Goal: Task Accomplishment & Management: Use online tool/utility

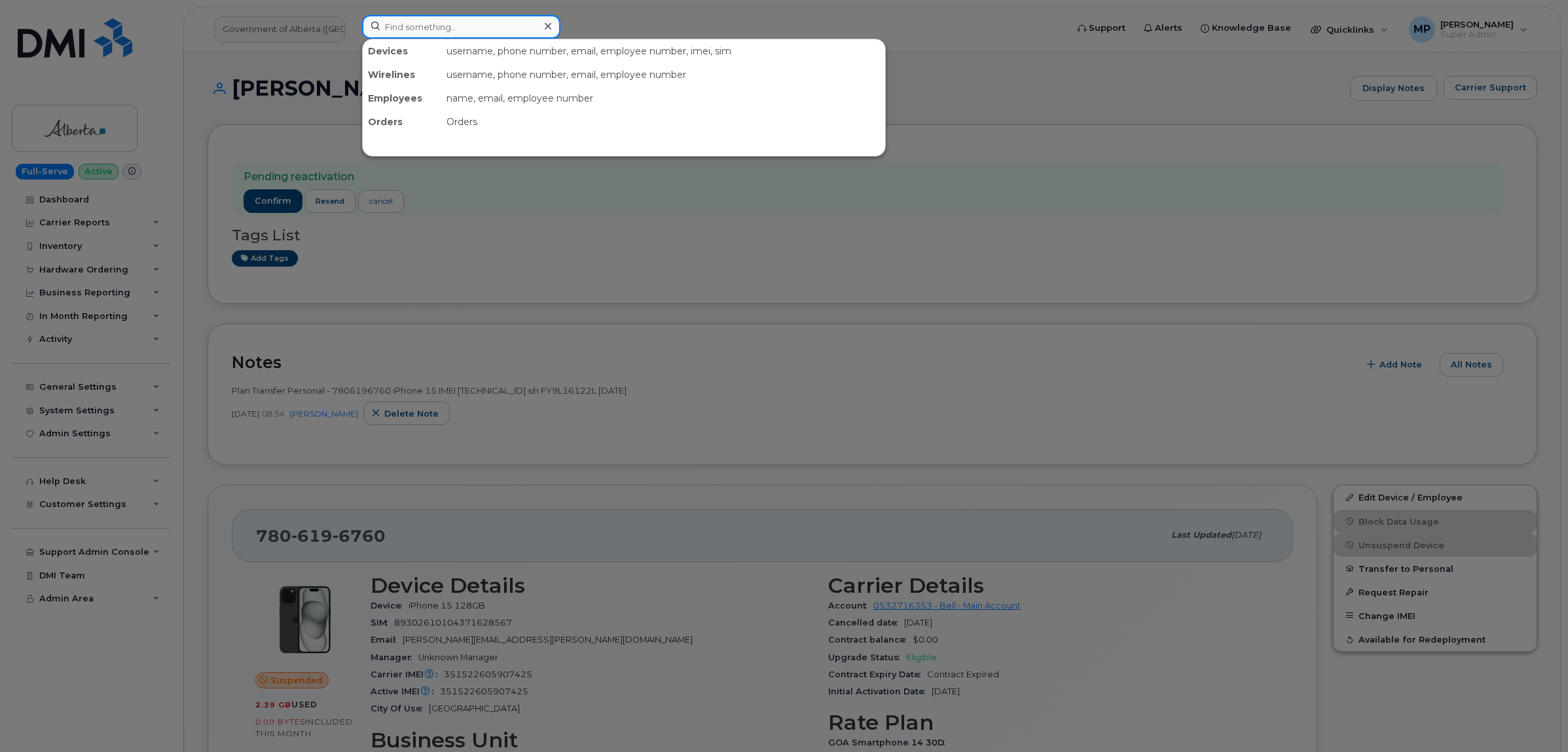
paste input "3018320"
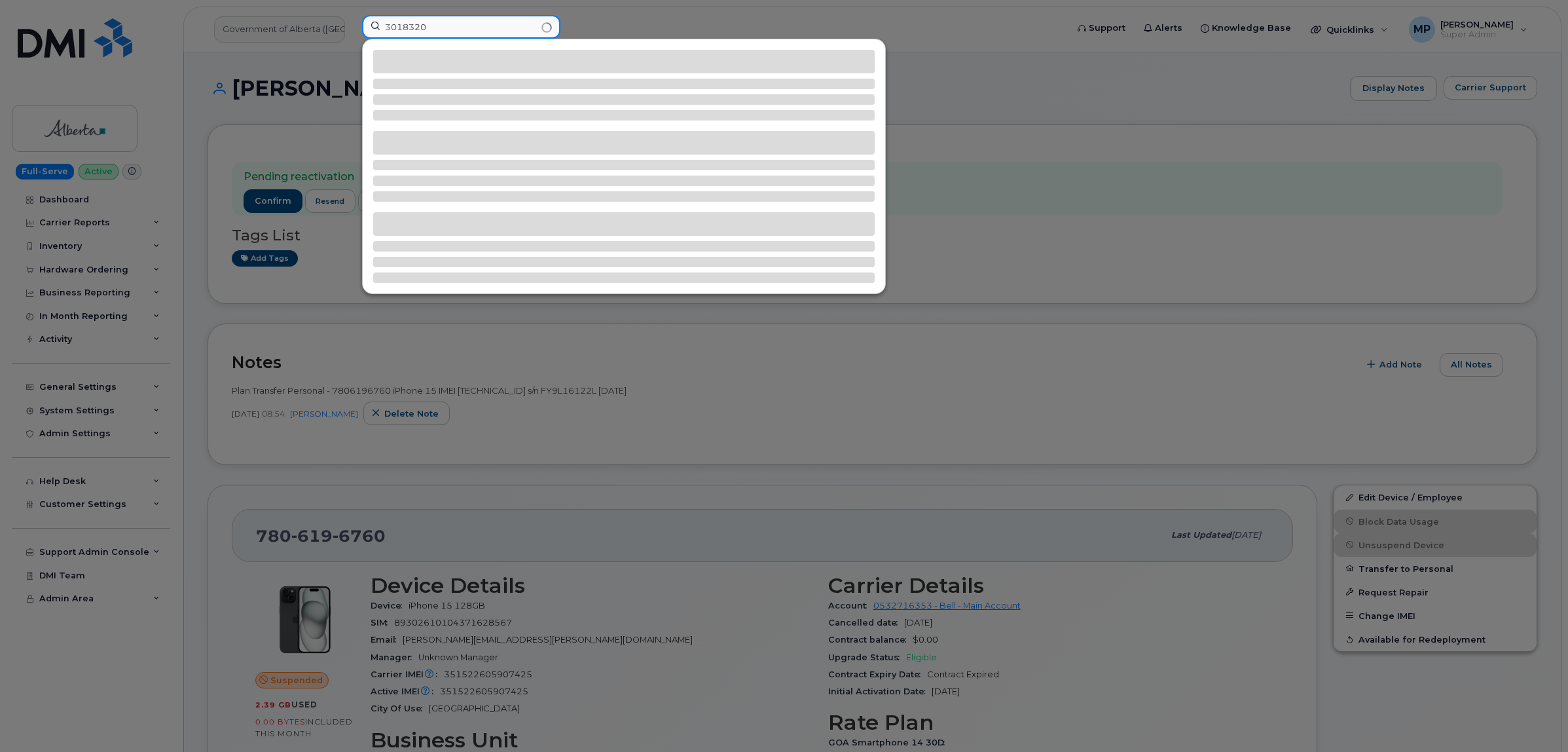
type input "3018320"
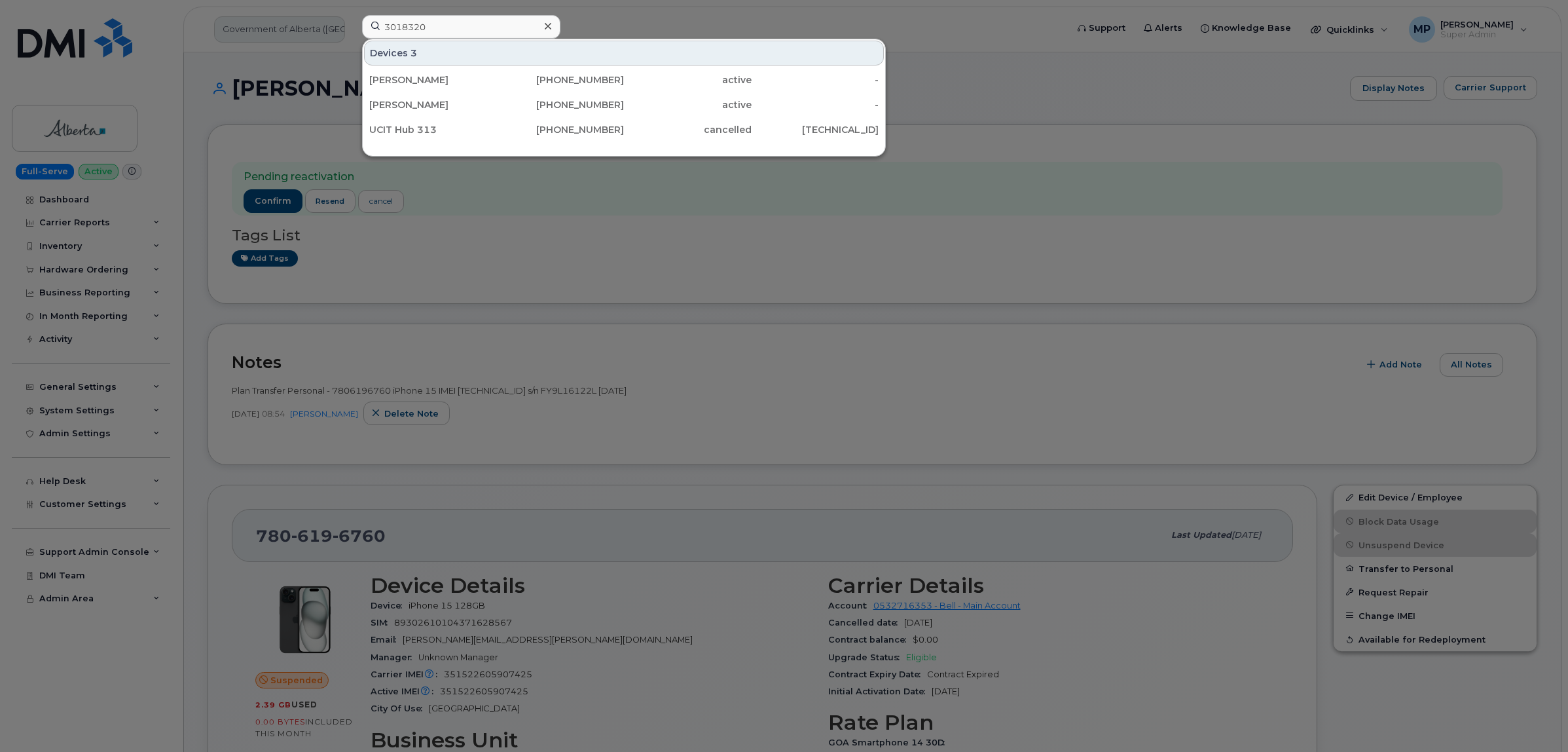
click at [255, 33] on div at bounding box center [784, 376] width 1568 height 752
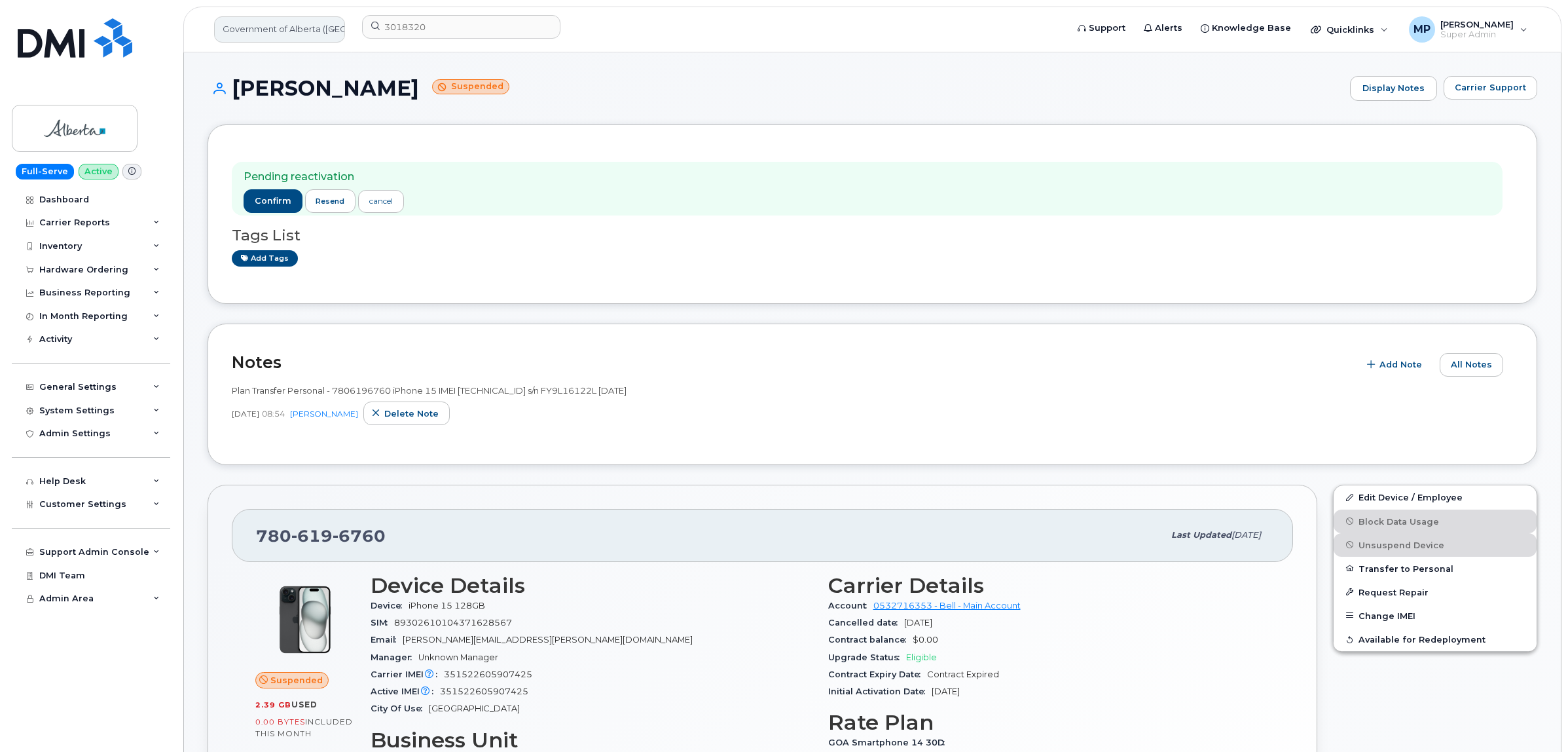
click at [255, 30] on link "Government of Alberta (GOA)" at bounding box center [279, 30] width 131 height 26
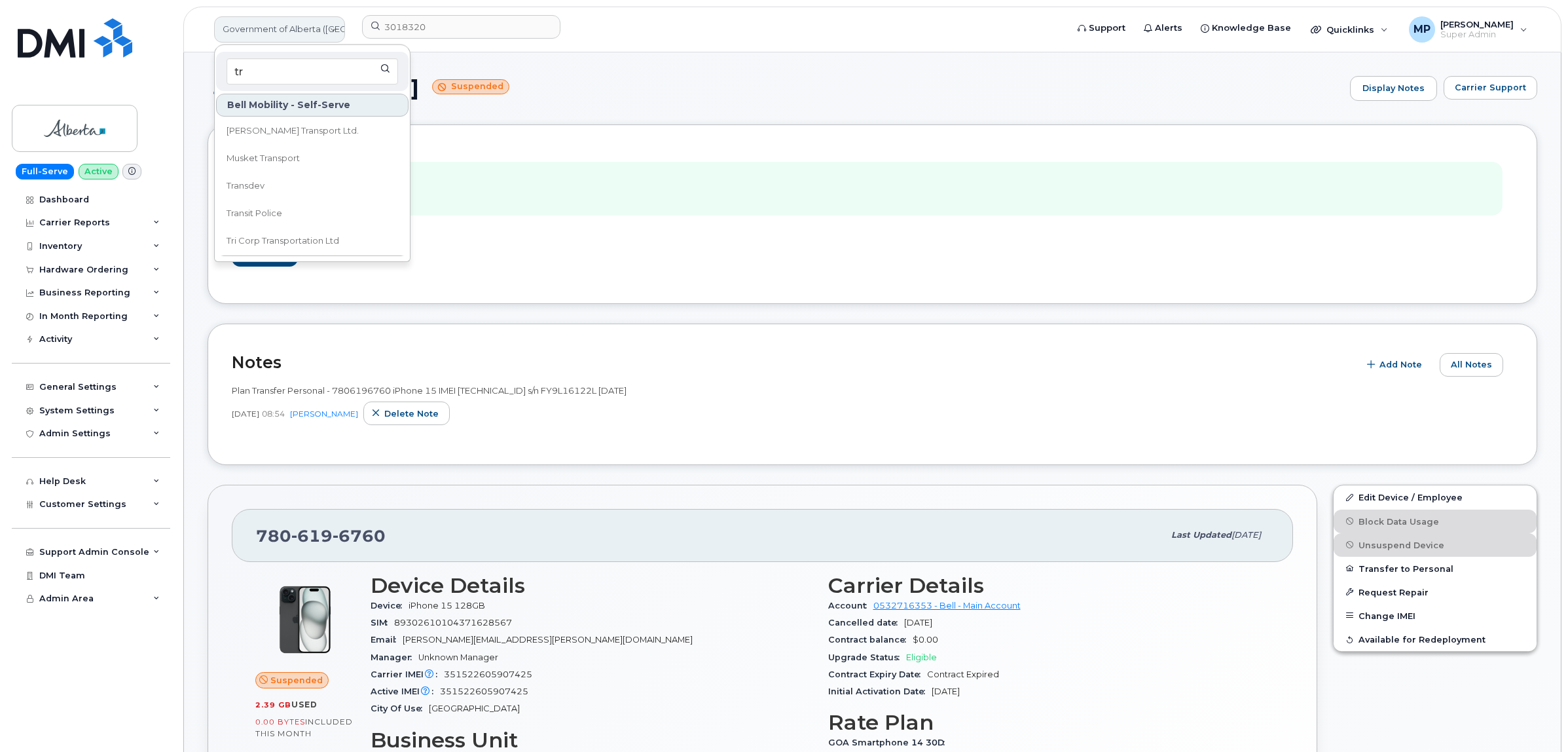
type input "t"
type input "trans"
click at [434, 23] on input "3018320" at bounding box center [461, 27] width 199 height 24
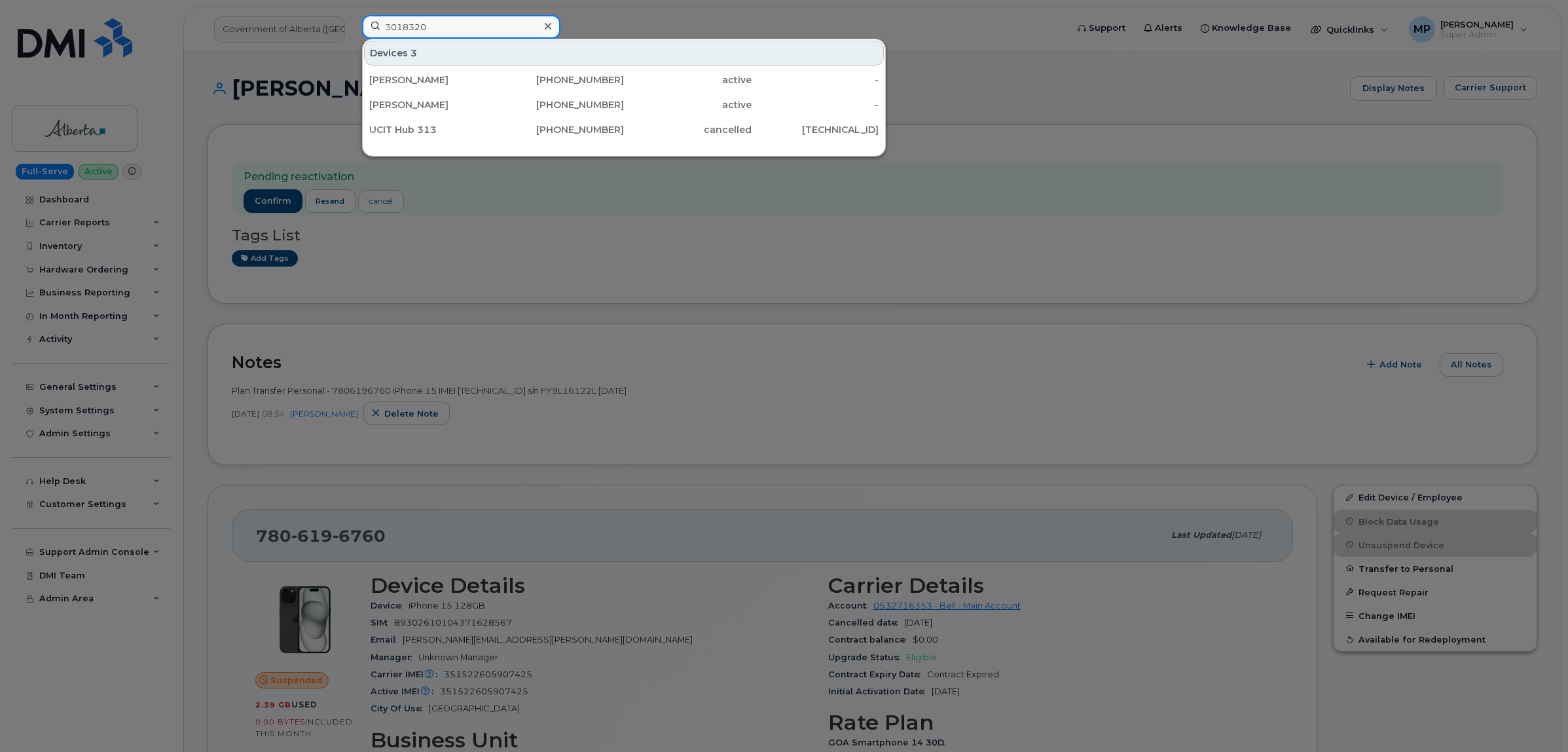
drag, startPoint x: 430, startPoint y: 25, endPoint x: 407, endPoint y: 24, distance: 23.0
click at [407, 24] on input "3018320" at bounding box center [461, 27] width 199 height 24
paste input "8257336526"
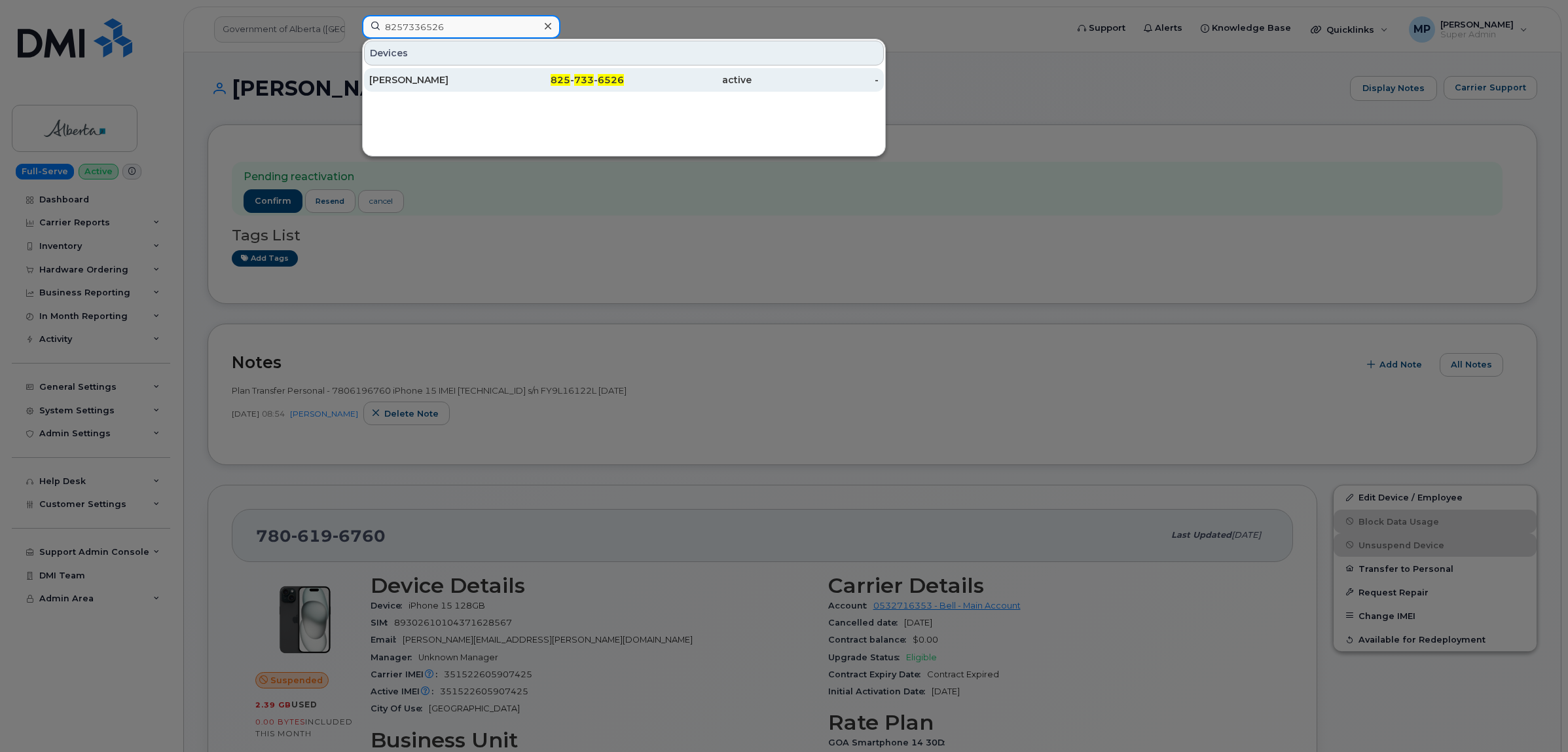
type input "8257336526"
click at [399, 87] on div "Olivia Salkeld" at bounding box center [433, 80] width 128 height 24
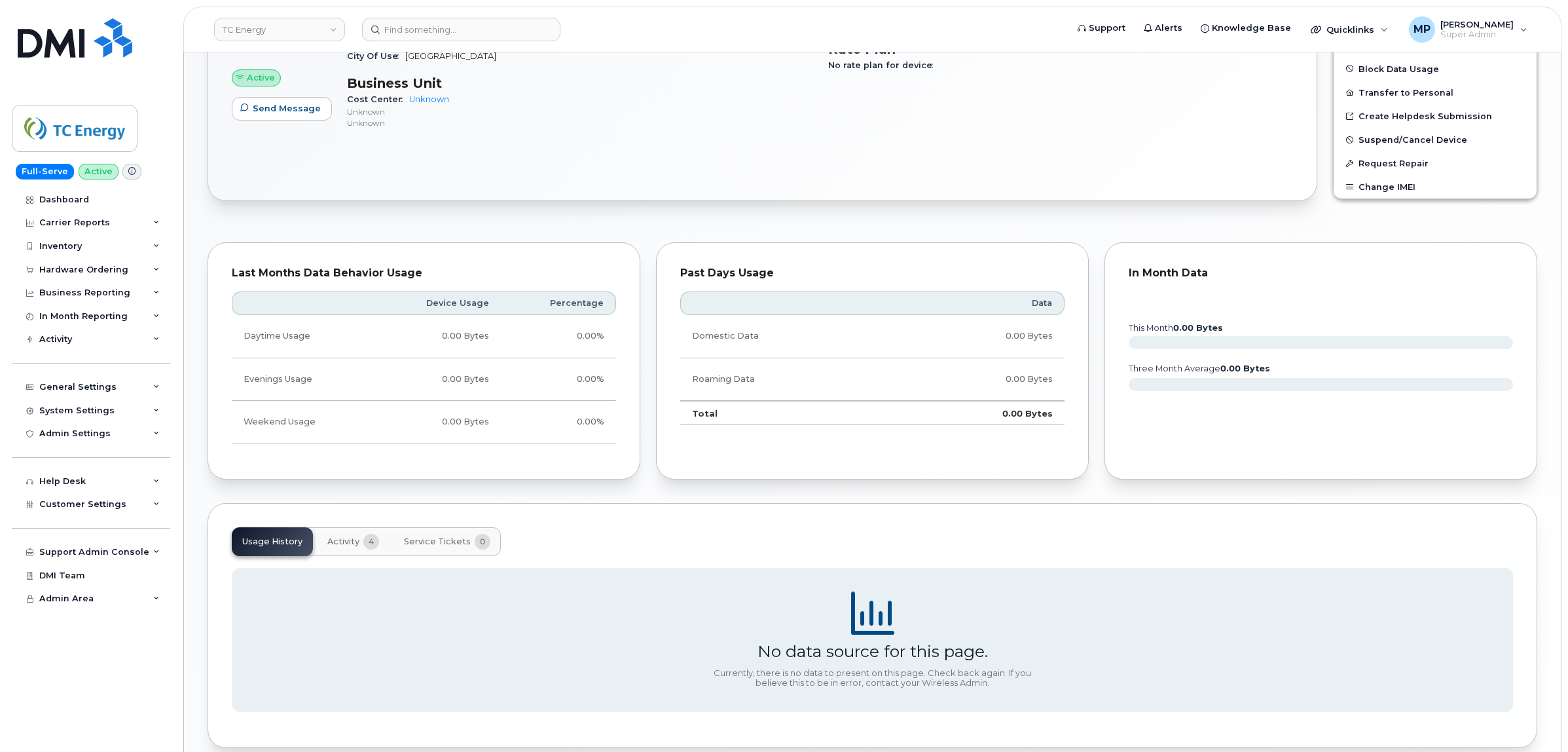
scroll to position [508, 0]
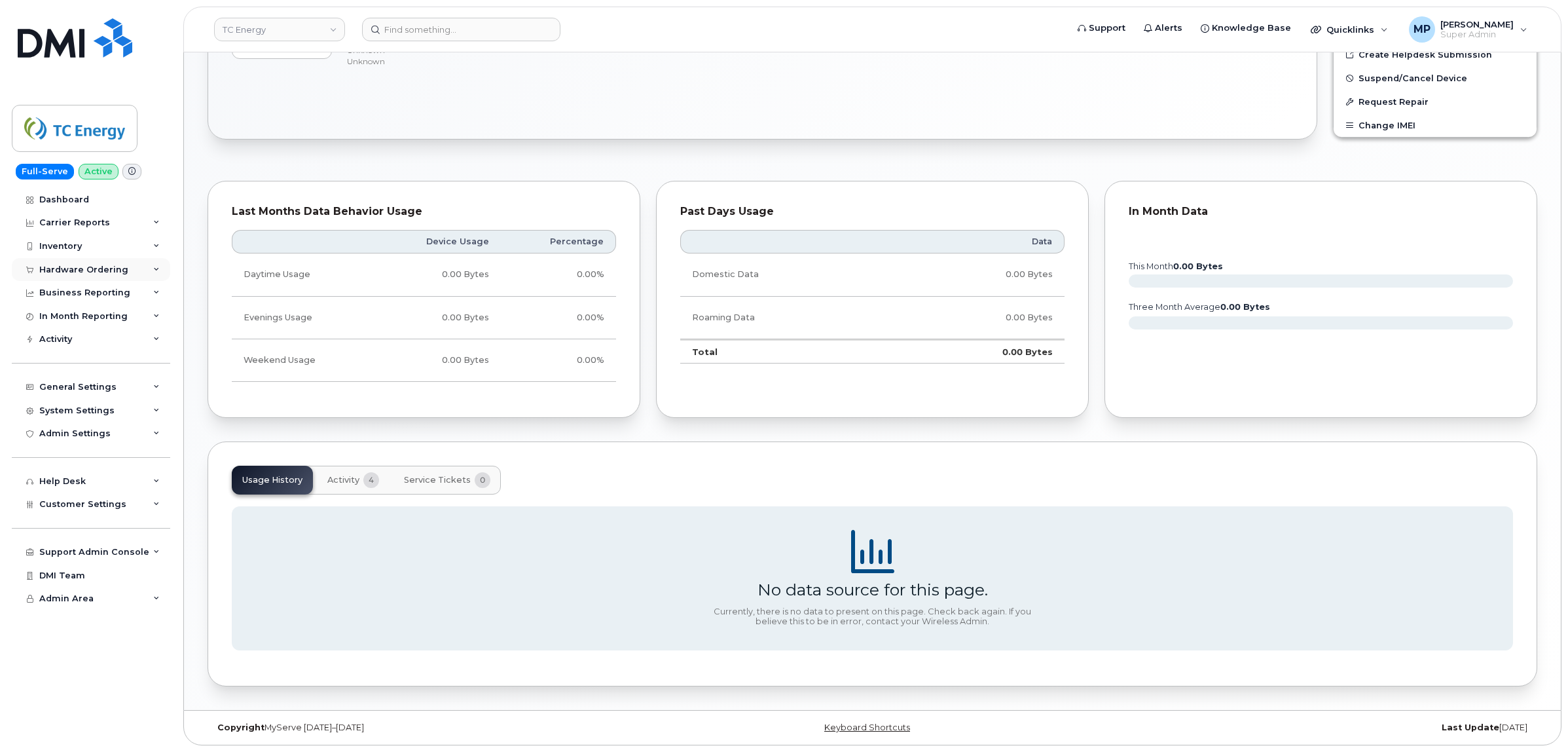
click at [67, 270] on div "Hardware Ordering" at bounding box center [83, 270] width 89 height 10
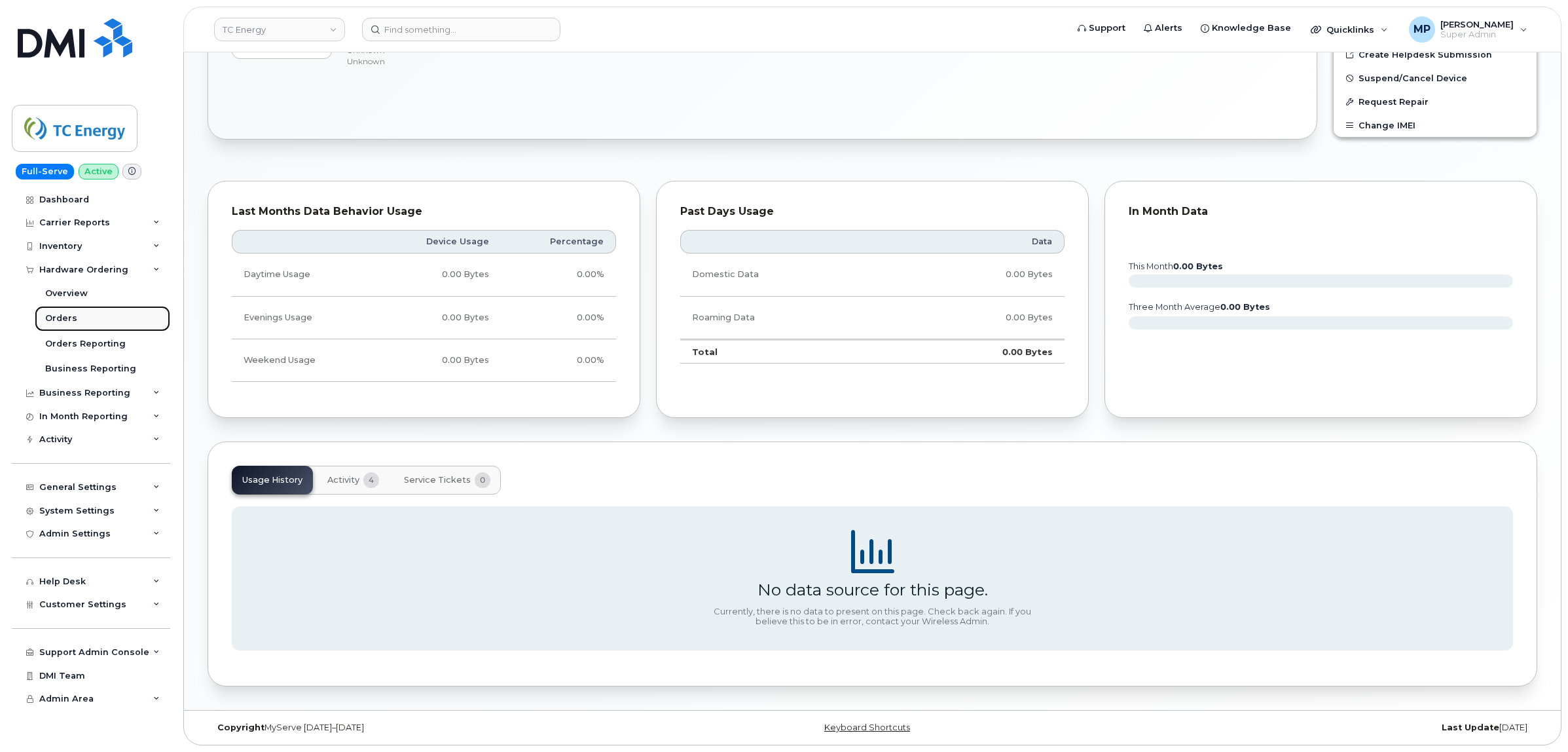
drag, startPoint x: 59, startPoint y: 320, endPoint x: 67, endPoint y: 323, distance: 8.5
click at [352, 483] on span "Activity" at bounding box center [344, 480] width 32 height 10
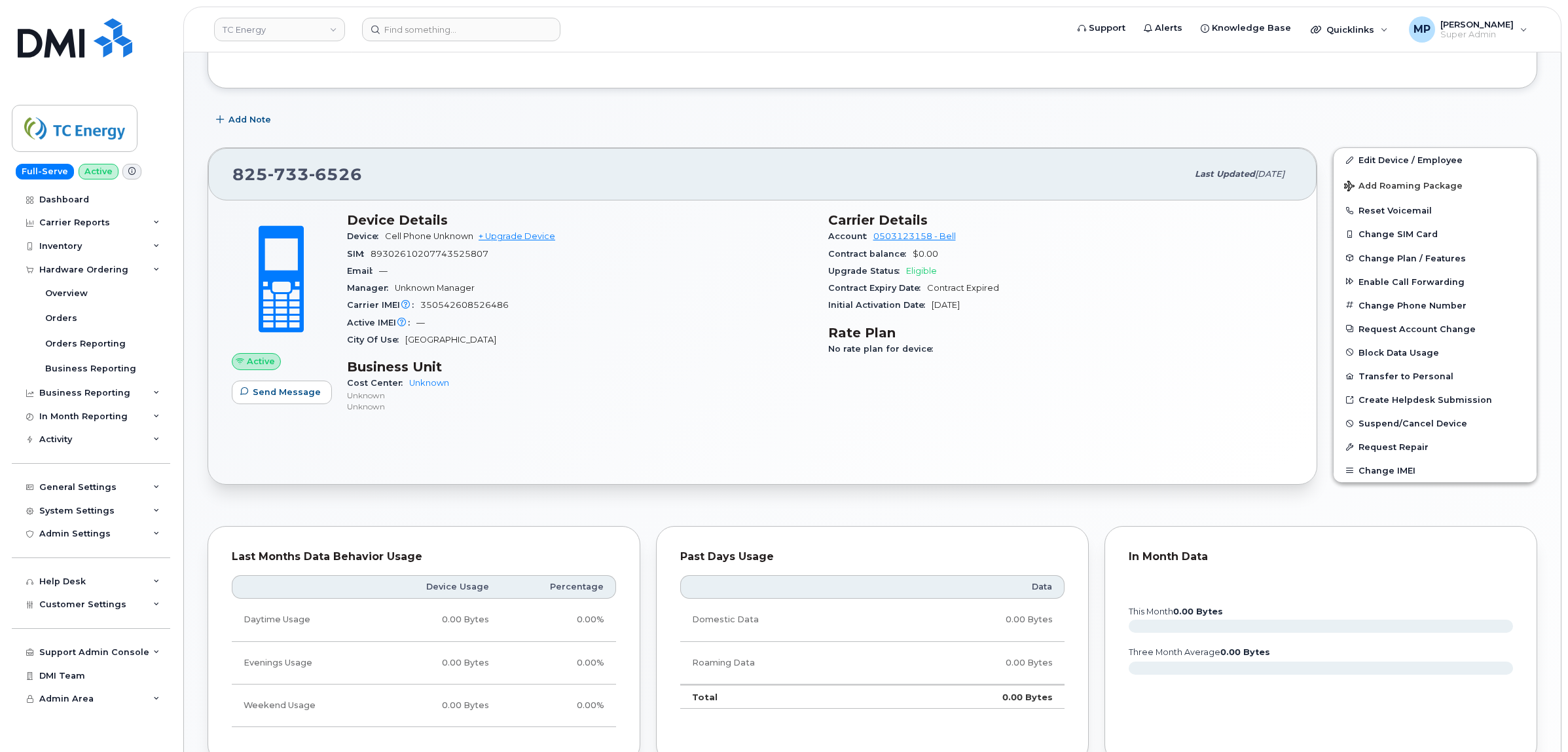
scroll to position [0, 0]
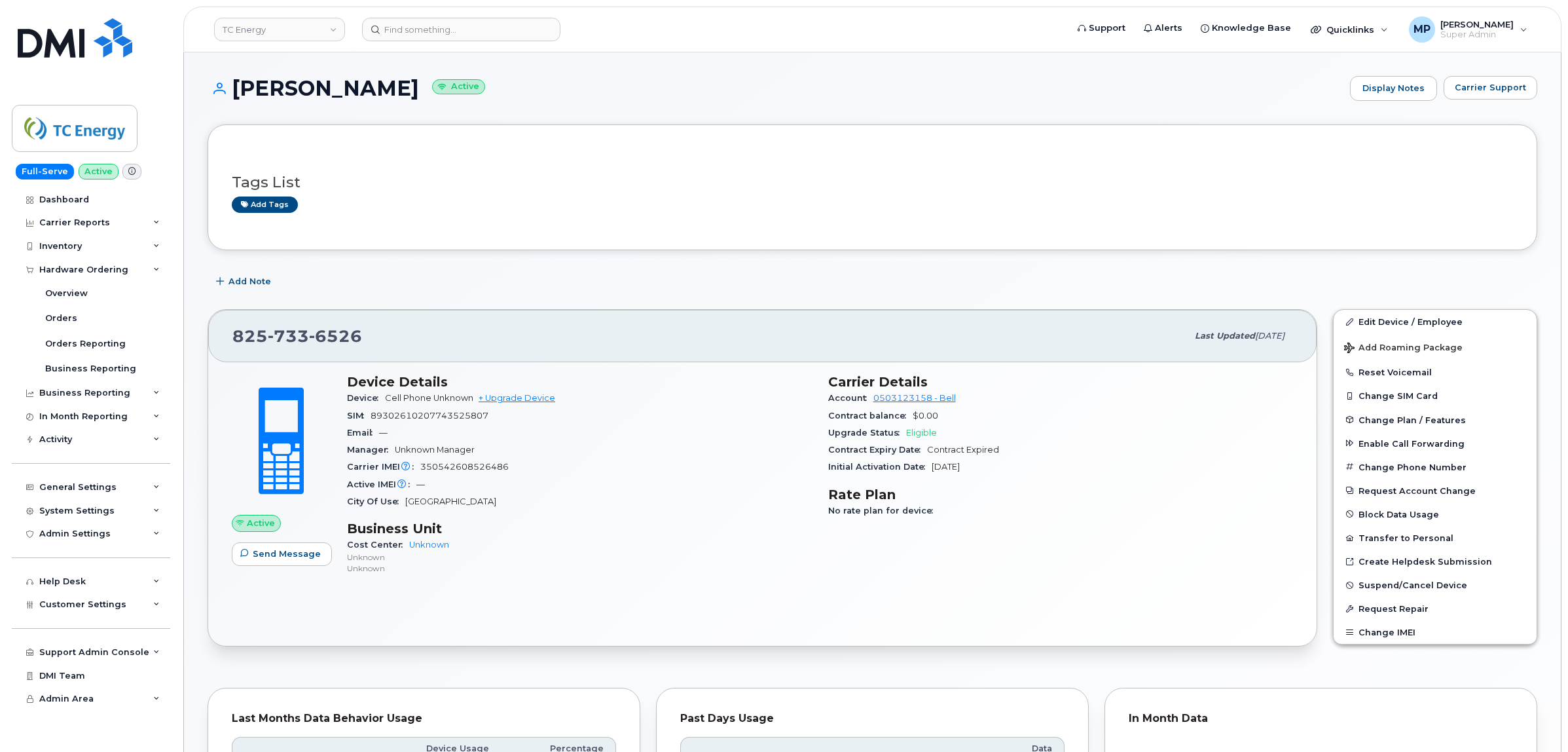
click at [415, 416] on span "89302610207743525807" at bounding box center [429, 416] width 118 height 10
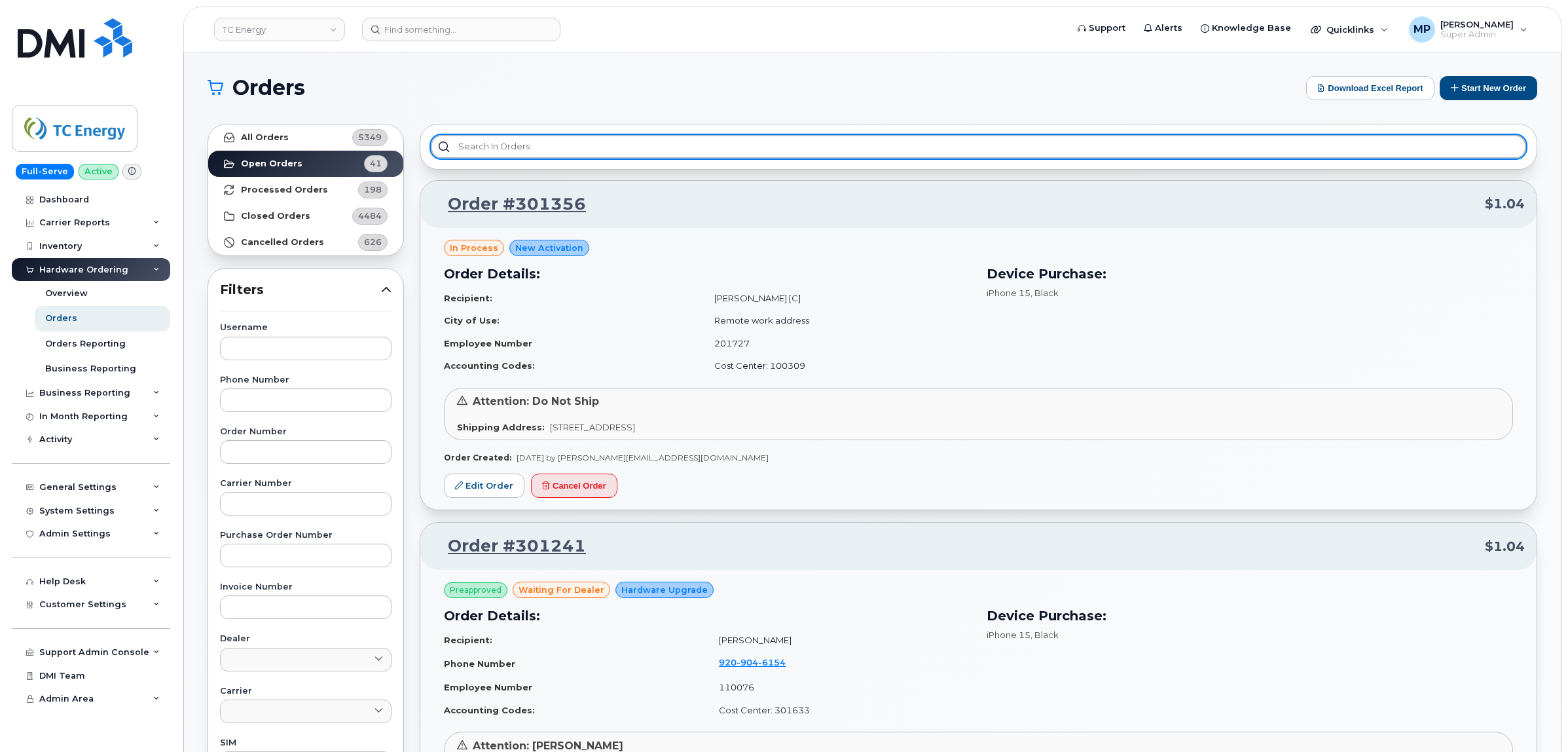
paste input "Olivia Salkeld"
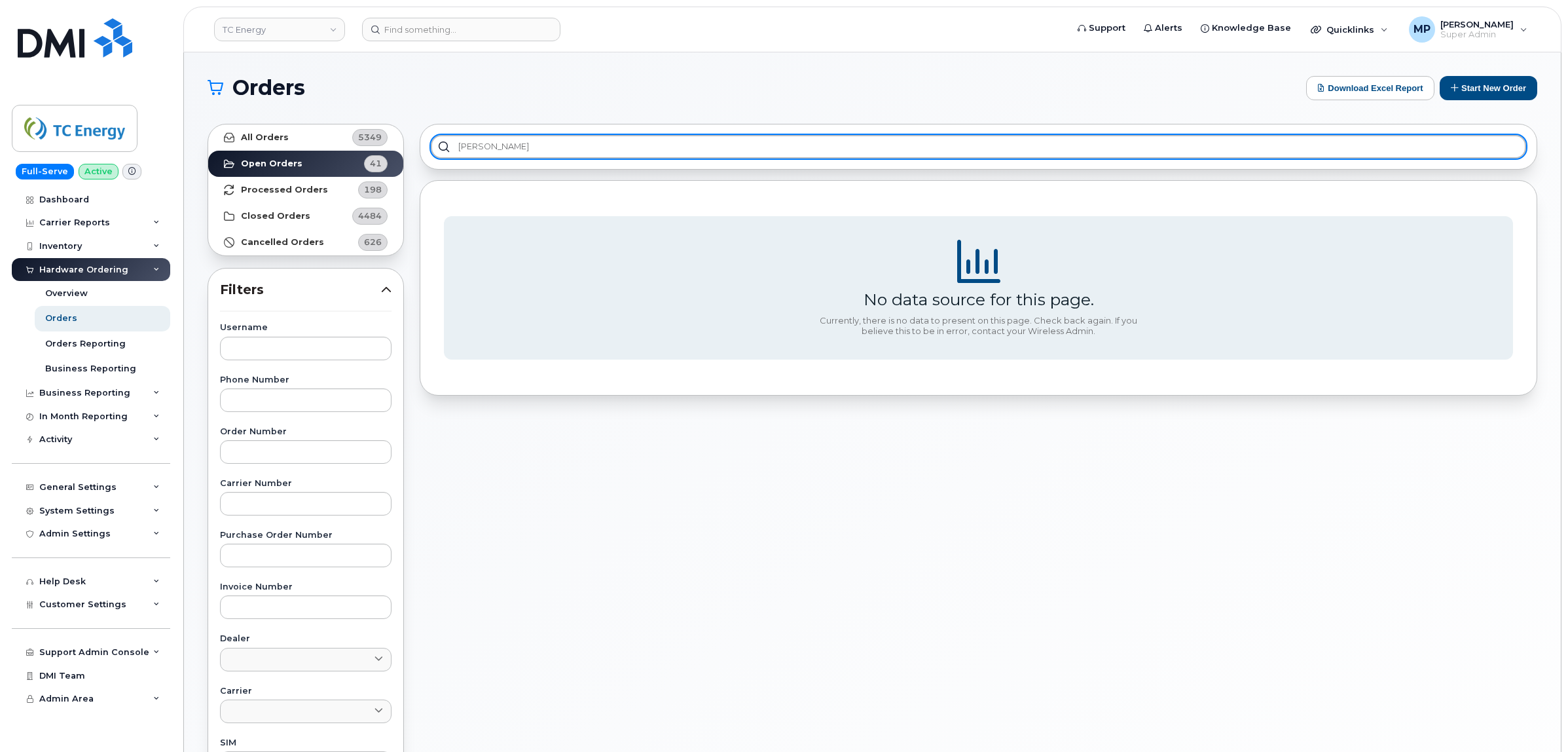
type input "Olivia Salkeld"
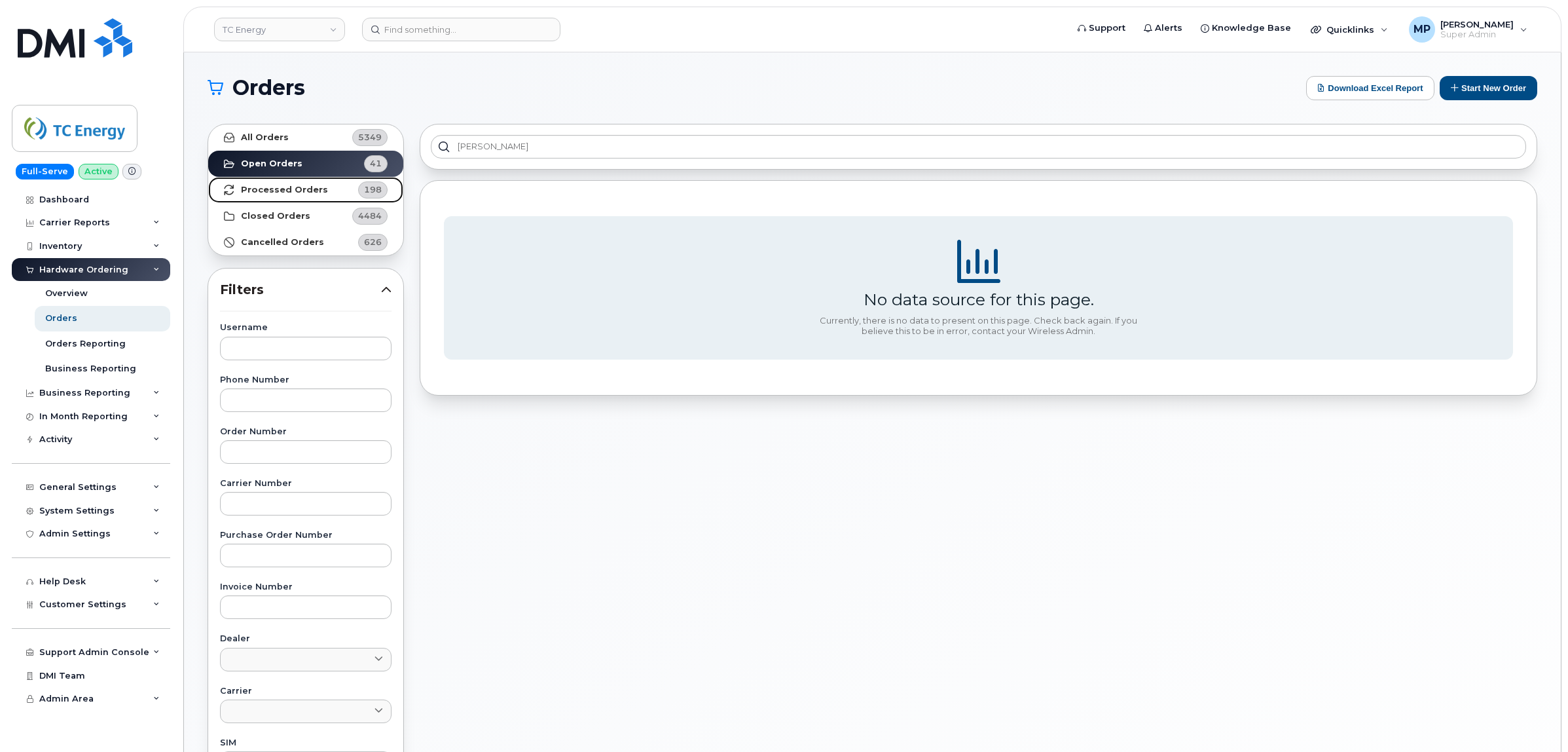
click at [299, 191] on strong "Processed Orders" at bounding box center [284, 190] width 87 height 10
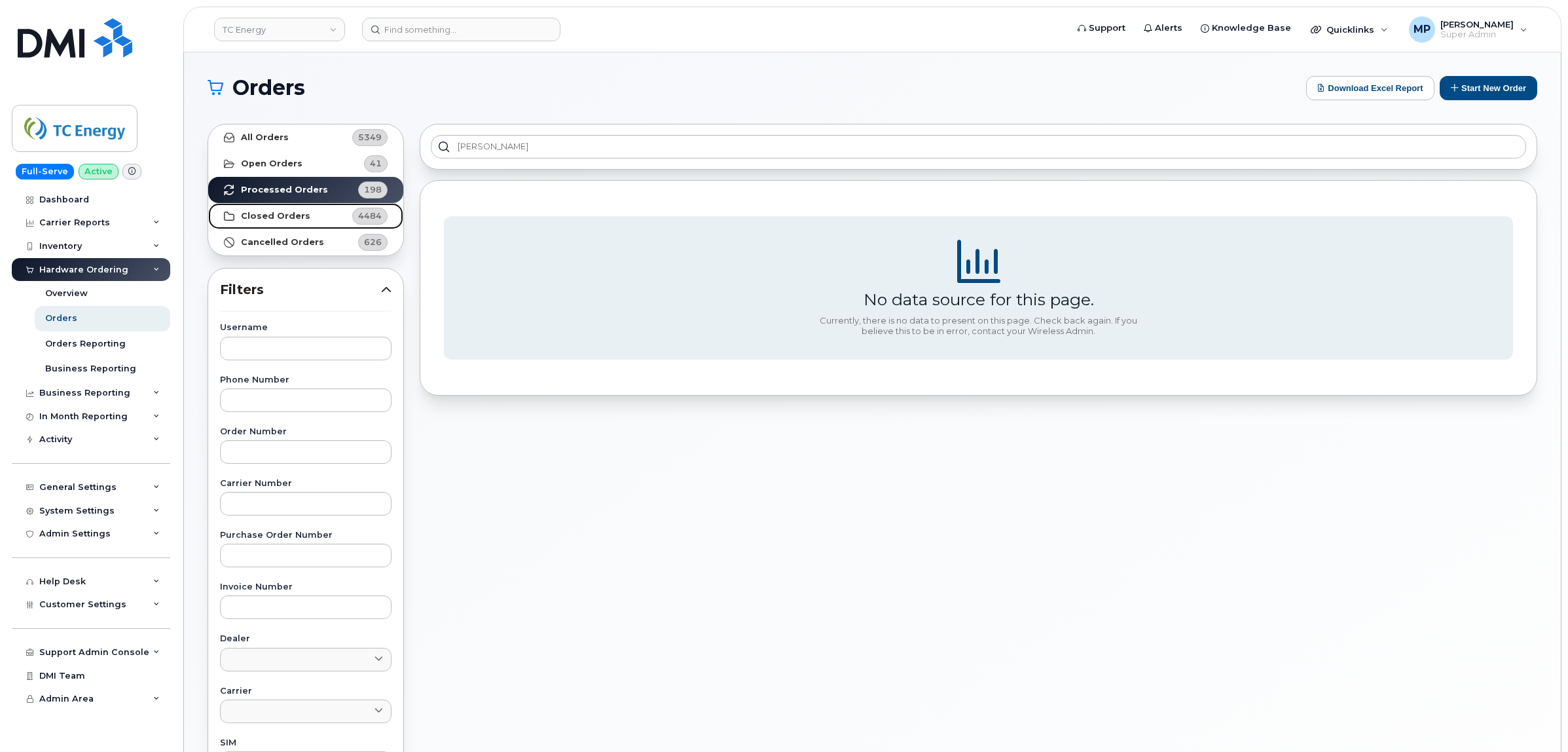
click at [268, 213] on strong "Closed Orders" at bounding box center [275, 216] width 70 height 10
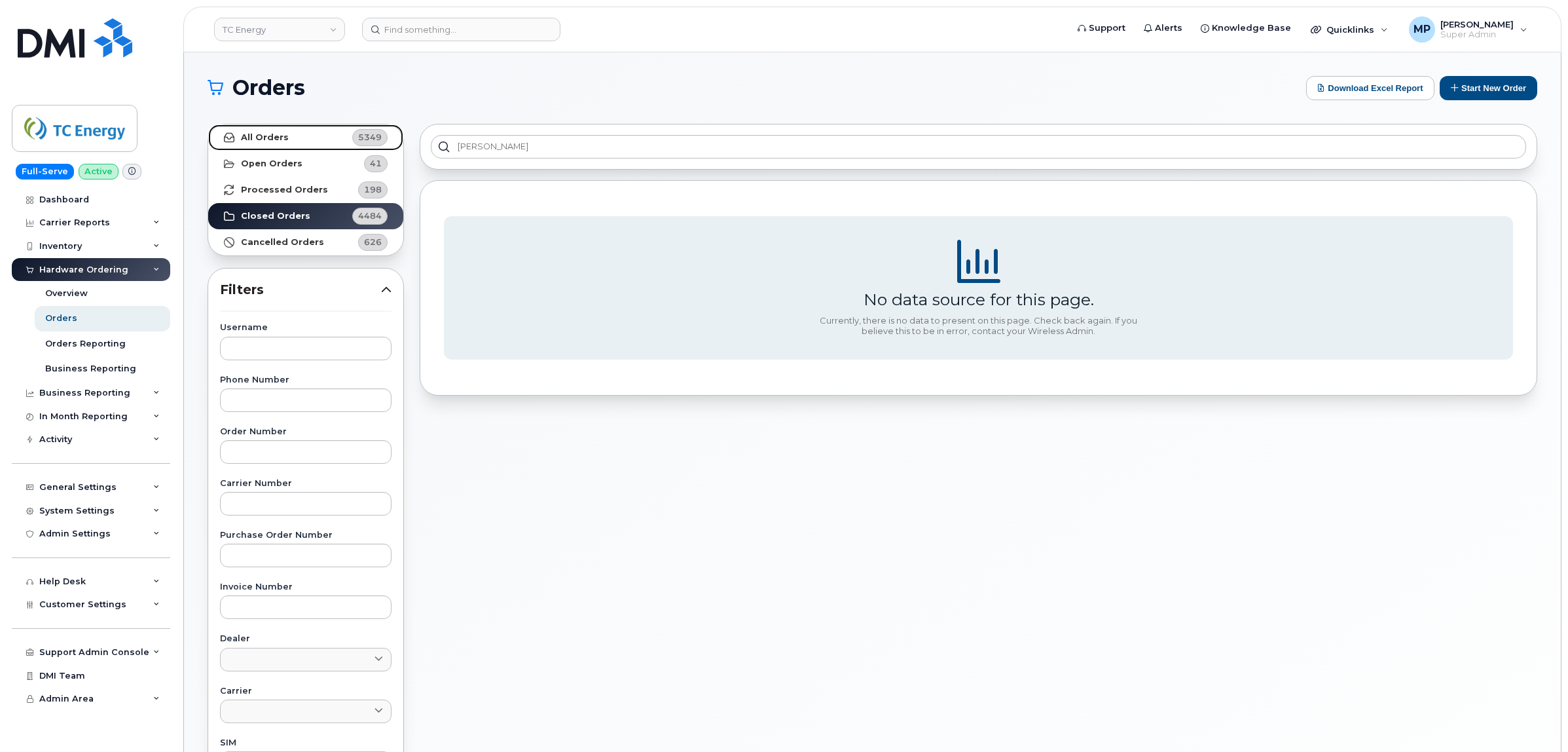
click at [262, 133] on strong "All Orders" at bounding box center [265, 137] width 48 height 10
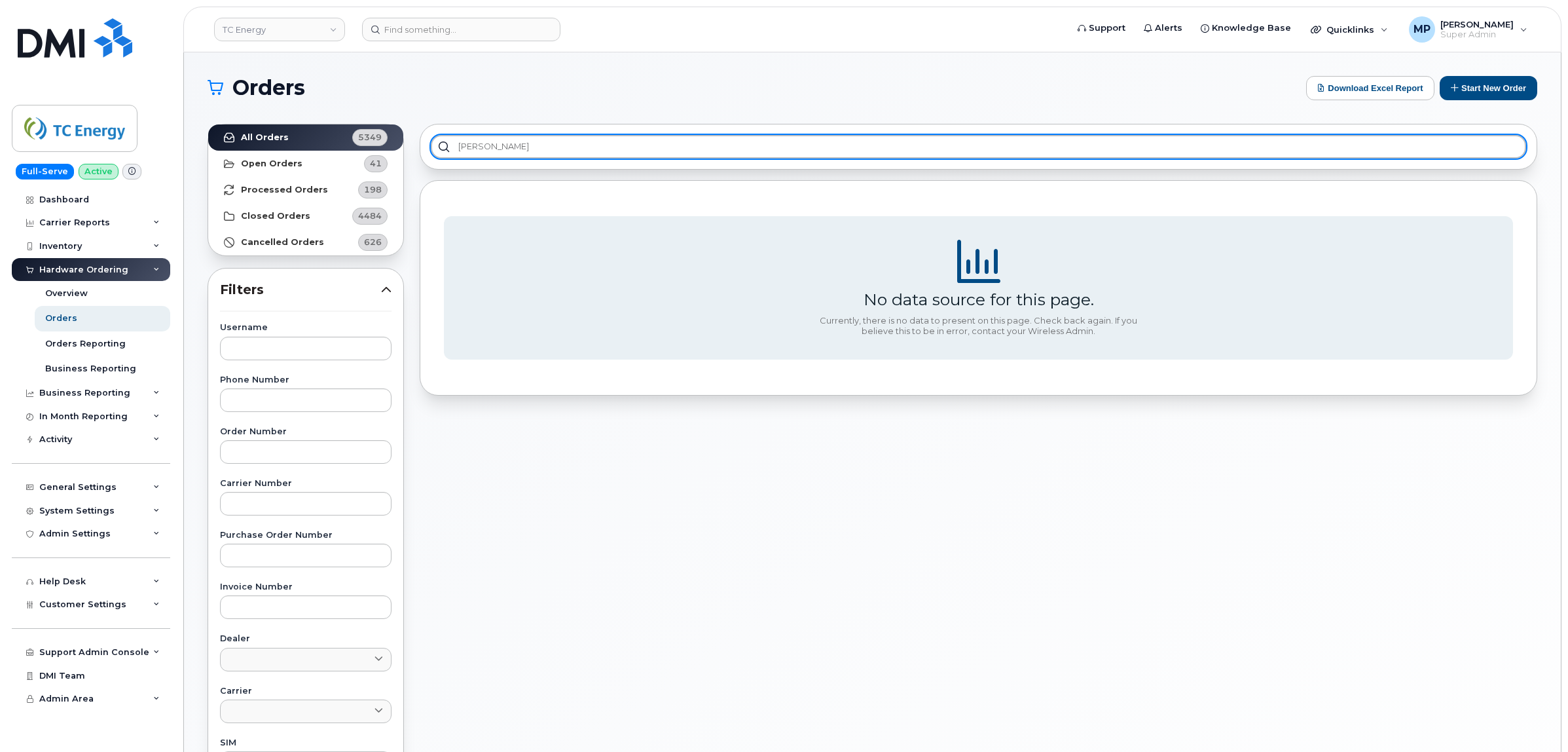
drag, startPoint x: 469, startPoint y: 141, endPoint x: 440, endPoint y: 139, distance: 29.1
click at [434, 139] on input "Olivia Salkeld" at bounding box center [978, 146] width 1095 height 24
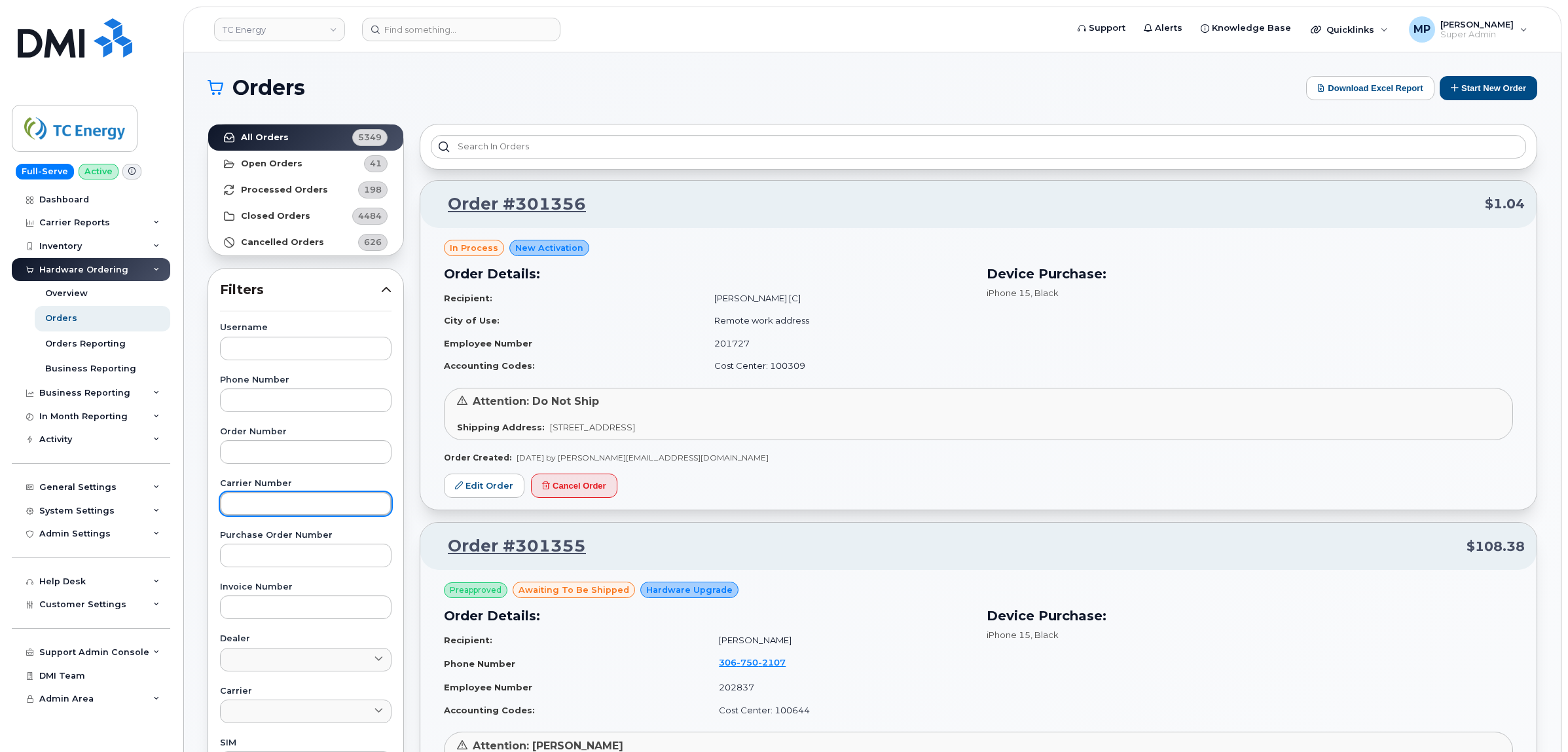
drag, startPoint x: 246, startPoint y: 509, endPoint x: 250, endPoint y: 503, distance: 7.2
paste input "3018320"
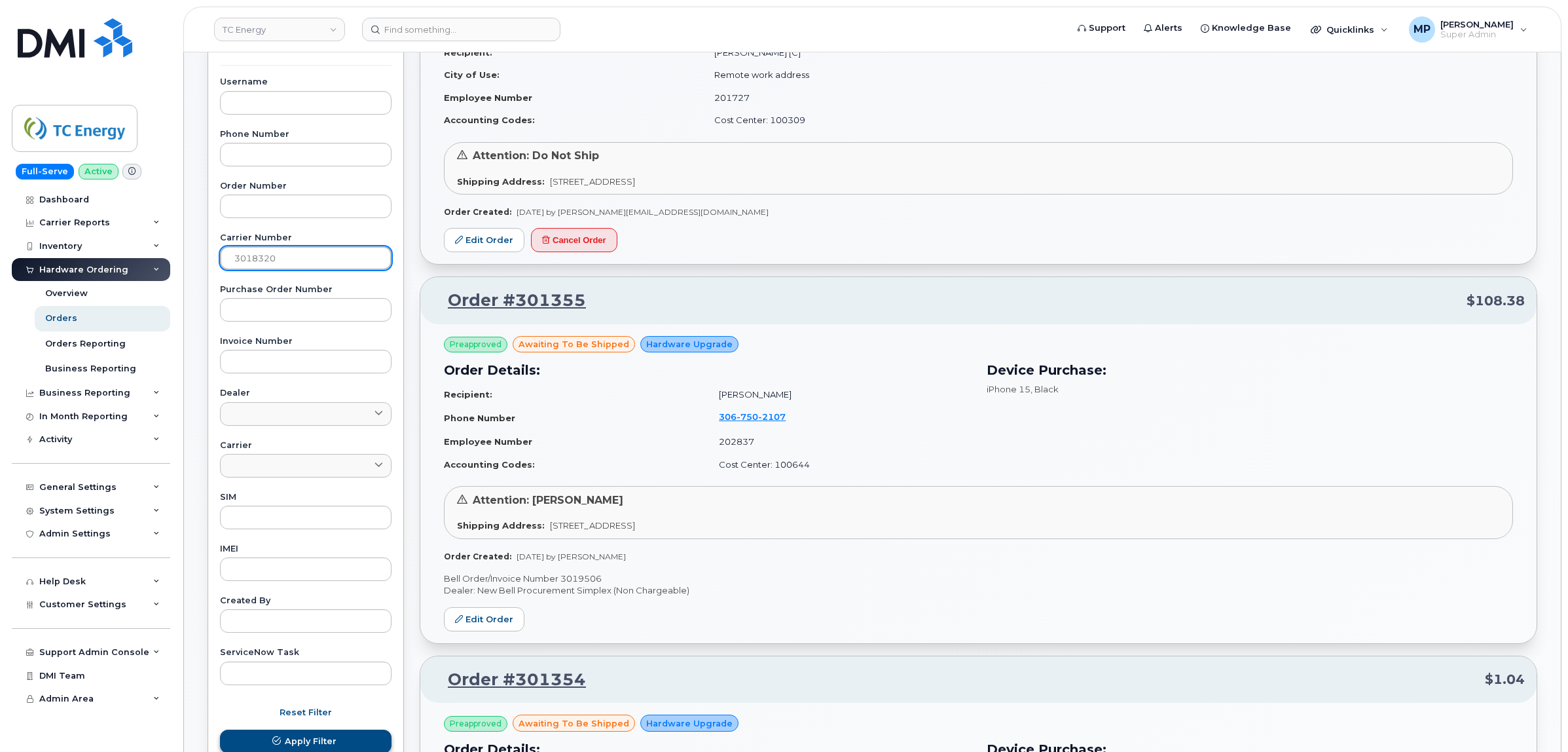
type input "3018320"
click at [294, 742] on span "Apply Filter" at bounding box center [310, 740] width 51 height 12
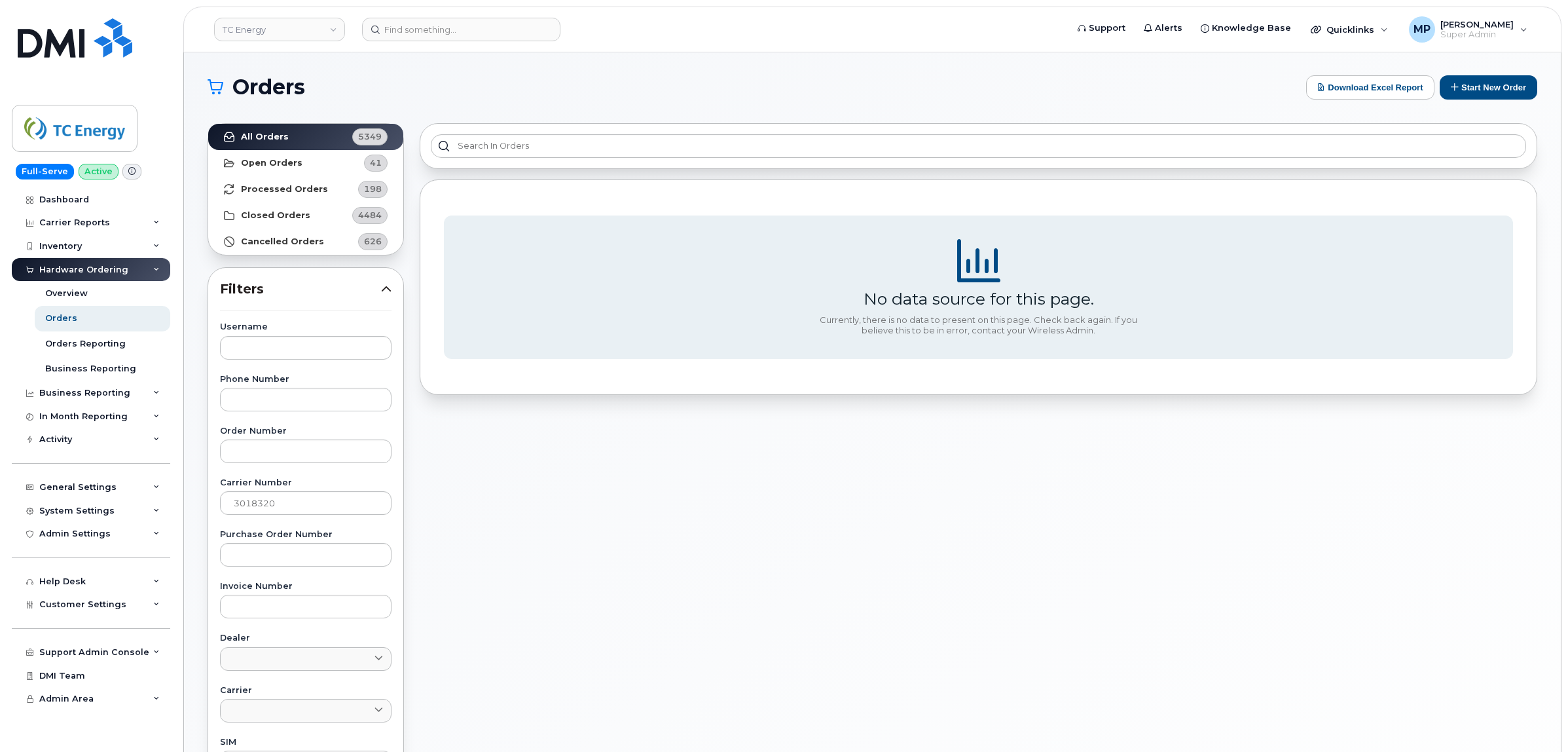
scroll to position [0, 0]
click at [288, 188] on strong "Processed Orders" at bounding box center [284, 190] width 87 height 10
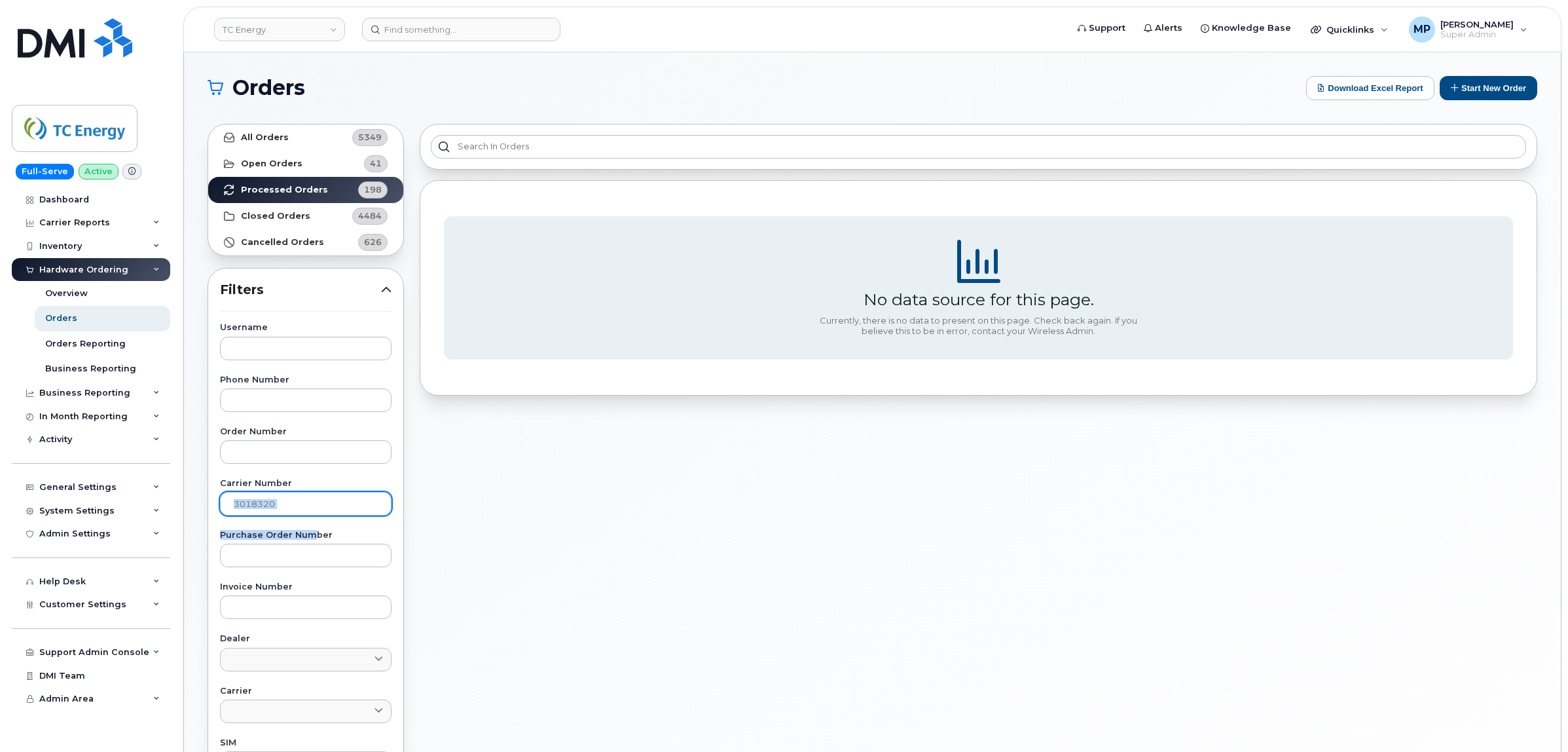
drag, startPoint x: 303, startPoint y: 518, endPoint x: 294, endPoint y: 508, distance: 13.5
click at [295, 510] on div "Username Phone Number Order Number Carrier Number 3018320 Purchase Order Number…" at bounding box center [306, 627] width 203 height 606
drag, startPoint x: 280, startPoint y: 508, endPoint x: 57, endPoint y: 508, distance: 223.0
click at [184, 509] on div "TC Energy Support Alerts Knowledge Base Quicklinks Suspend / Cancel Device Chan…" at bounding box center [872, 552] width 1377 height 999
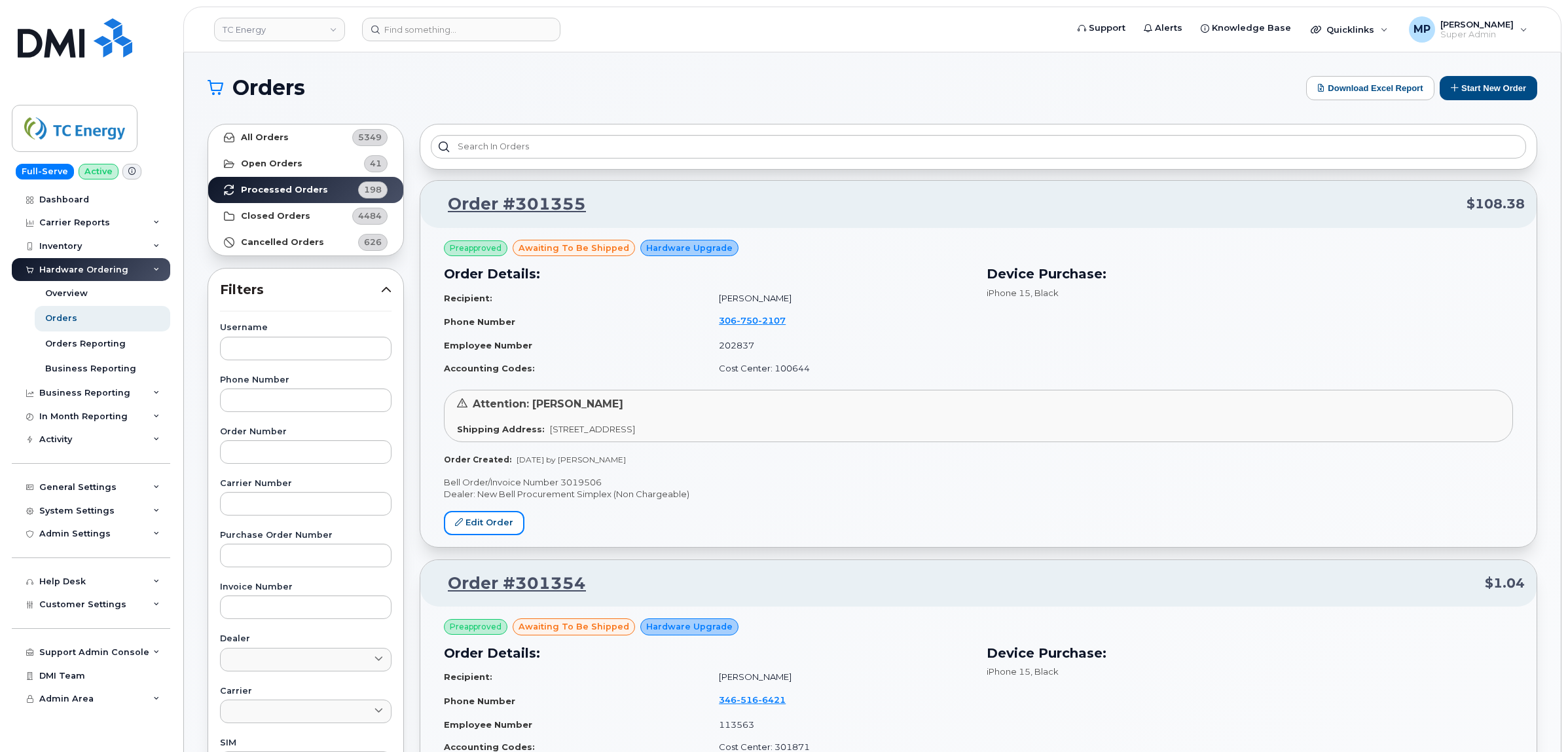
drag, startPoint x: 471, startPoint y: 525, endPoint x: 526, endPoint y: 526, distance: 55.0
click at [473, 525] on link "Edit Order" at bounding box center [484, 522] width 80 height 24
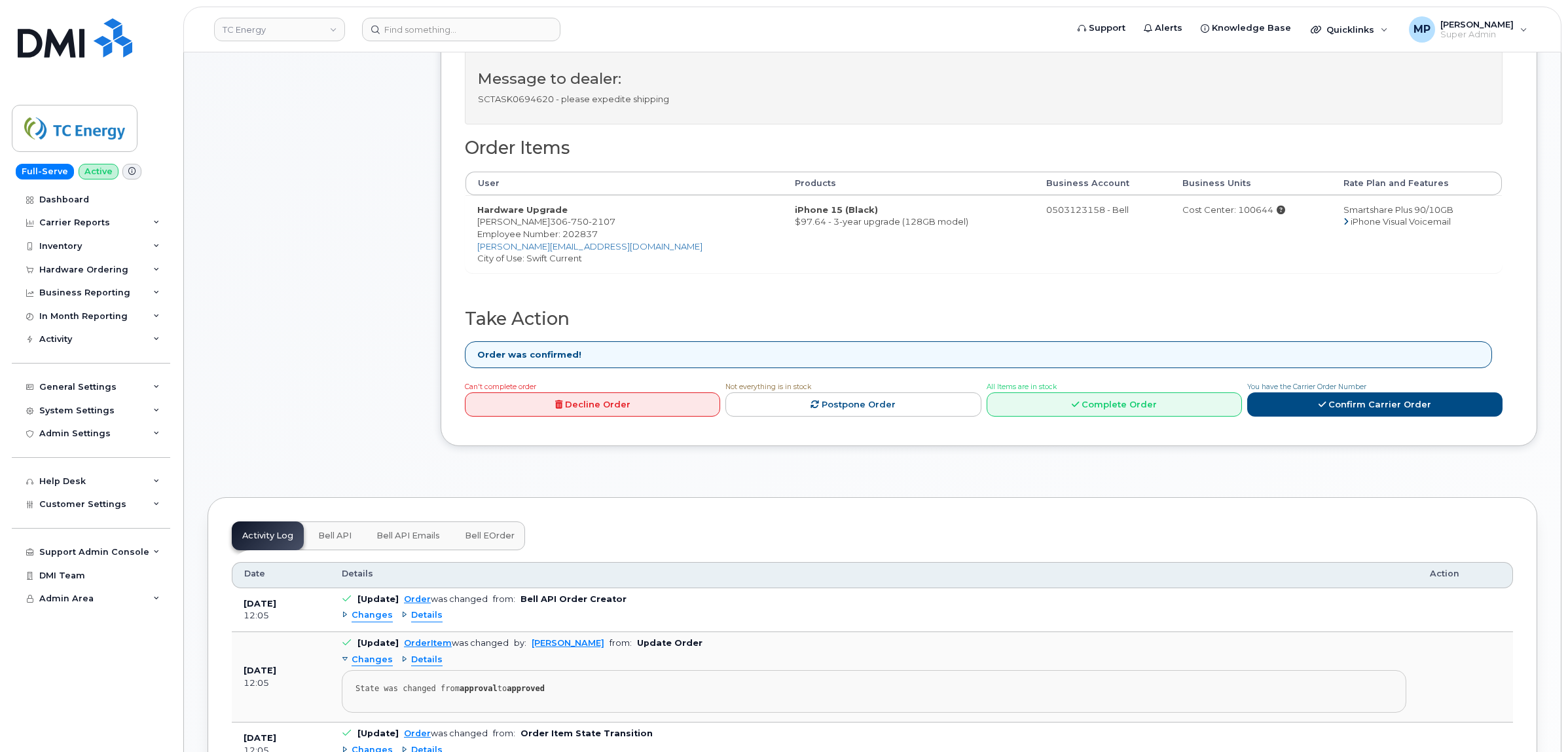
scroll to position [491, 0]
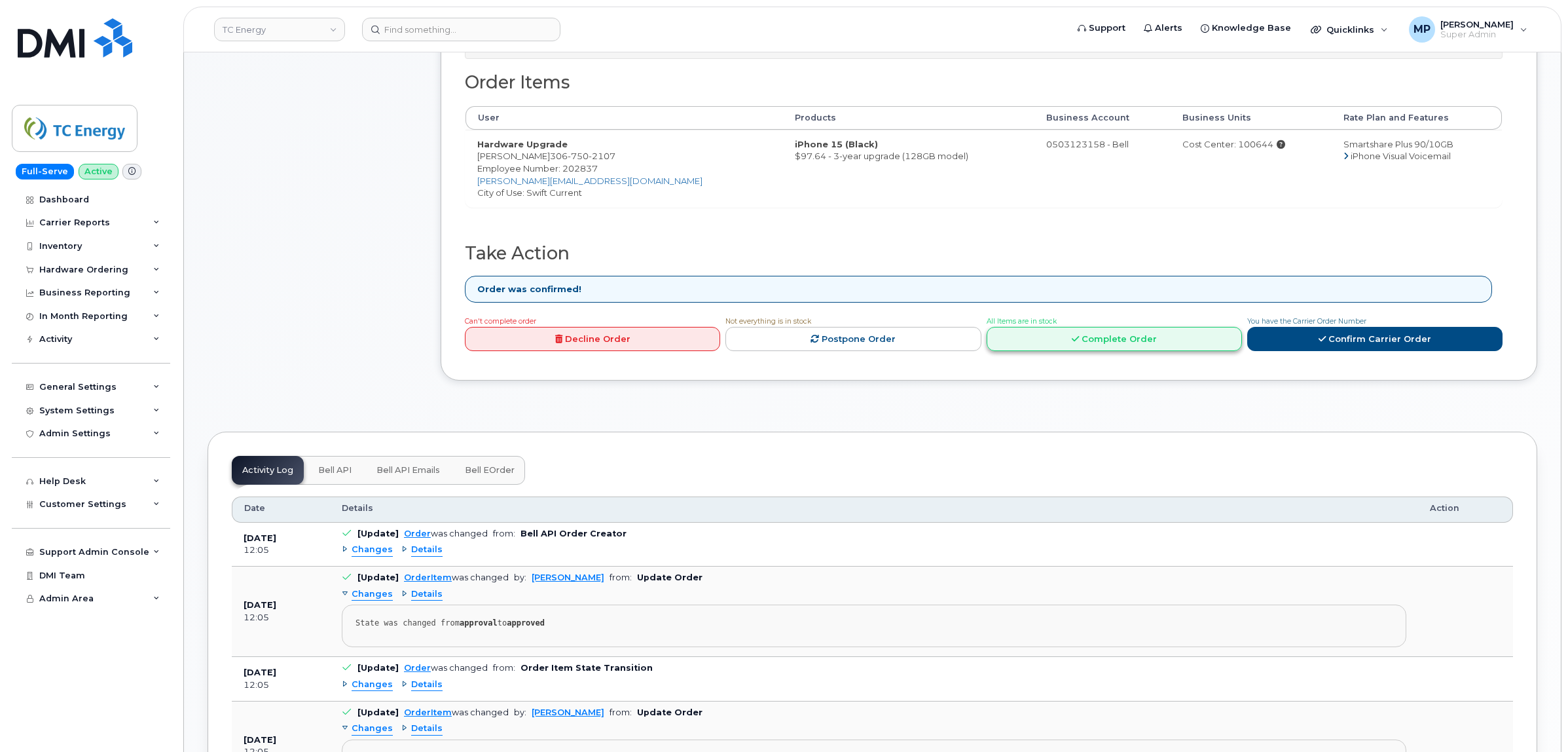
click at [1115, 344] on link "Complete Order" at bounding box center [1114, 339] width 255 height 24
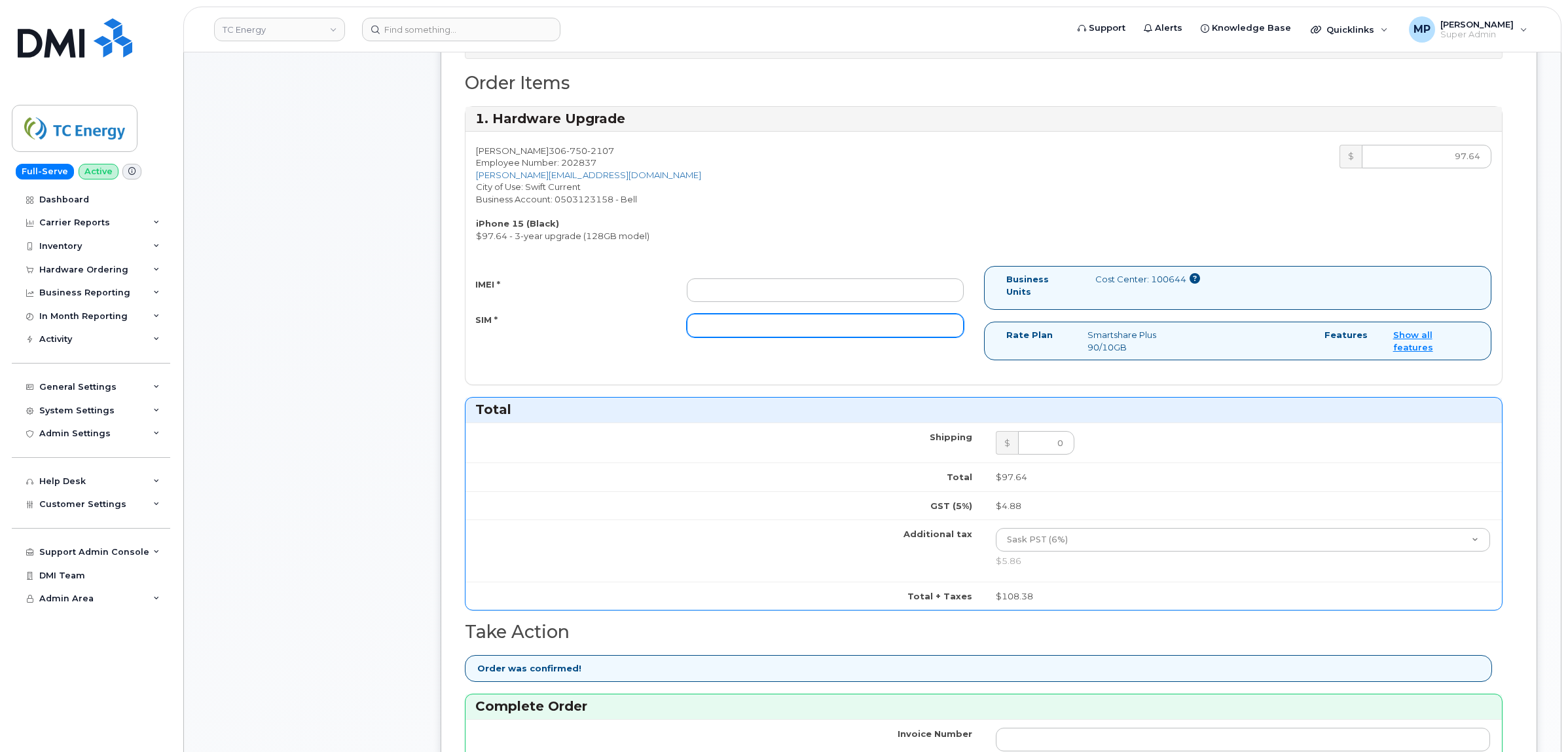
paste input "89049032007108882600154732085042"
type input "89049032007108882600154732085042"
drag, startPoint x: 898, startPoint y: 325, endPoint x: 521, endPoint y: 326, distance: 377.0
click at [521, 325] on div "SIM * 89049032007108882600154732085042" at bounding box center [719, 326] width 508 height 24
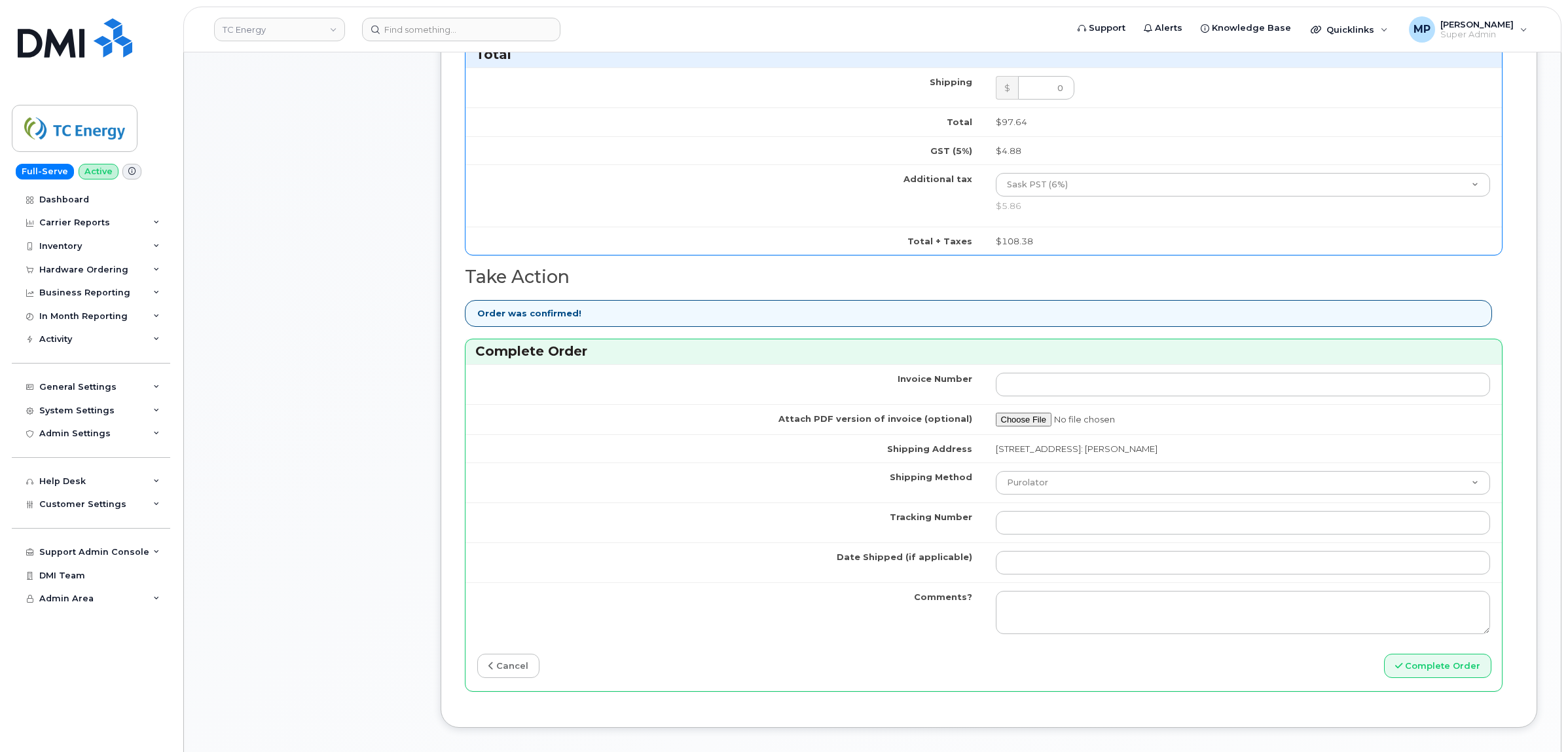
scroll to position [983, 0]
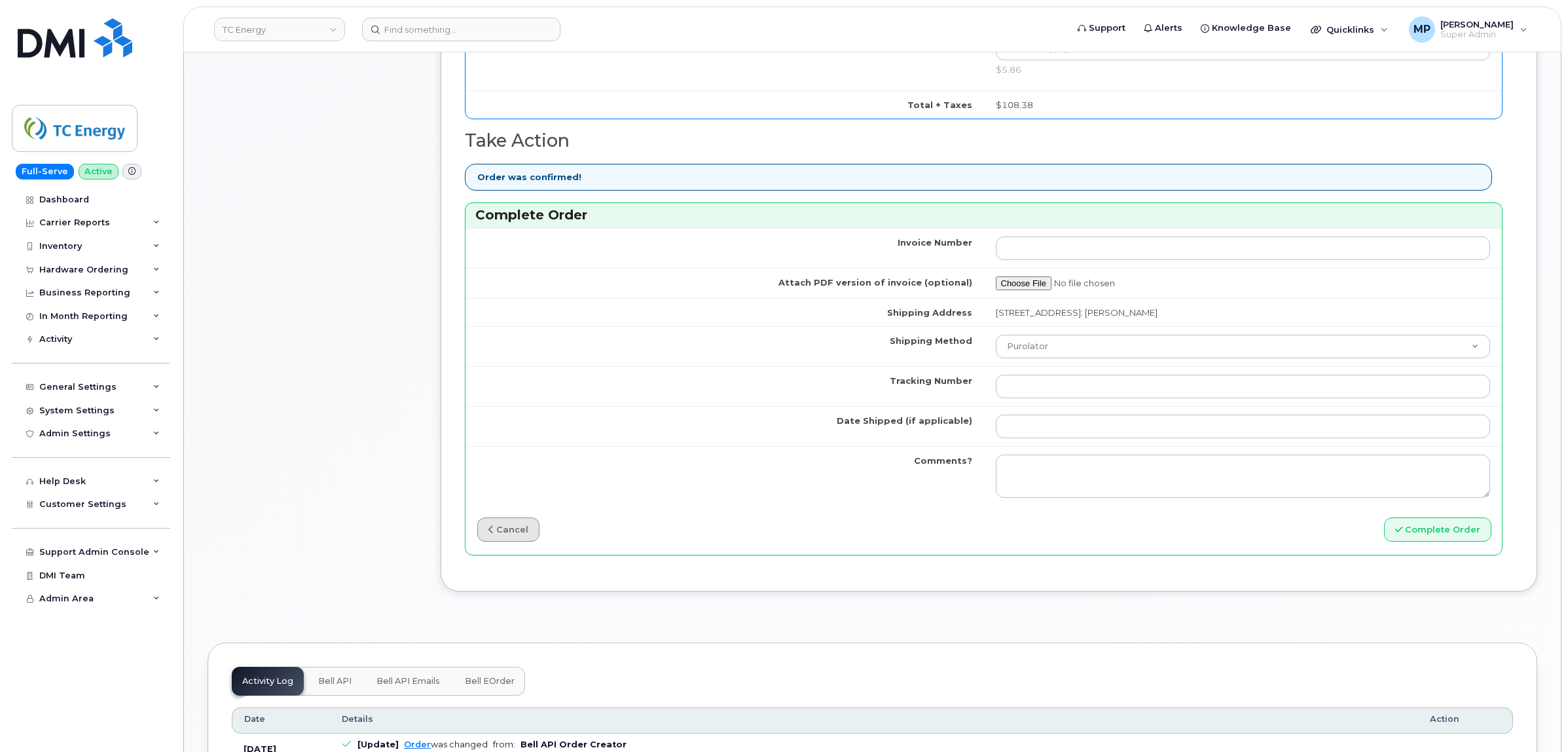
click at [498, 529] on link "cancel" at bounding box center [508, 529] width 62 height 24
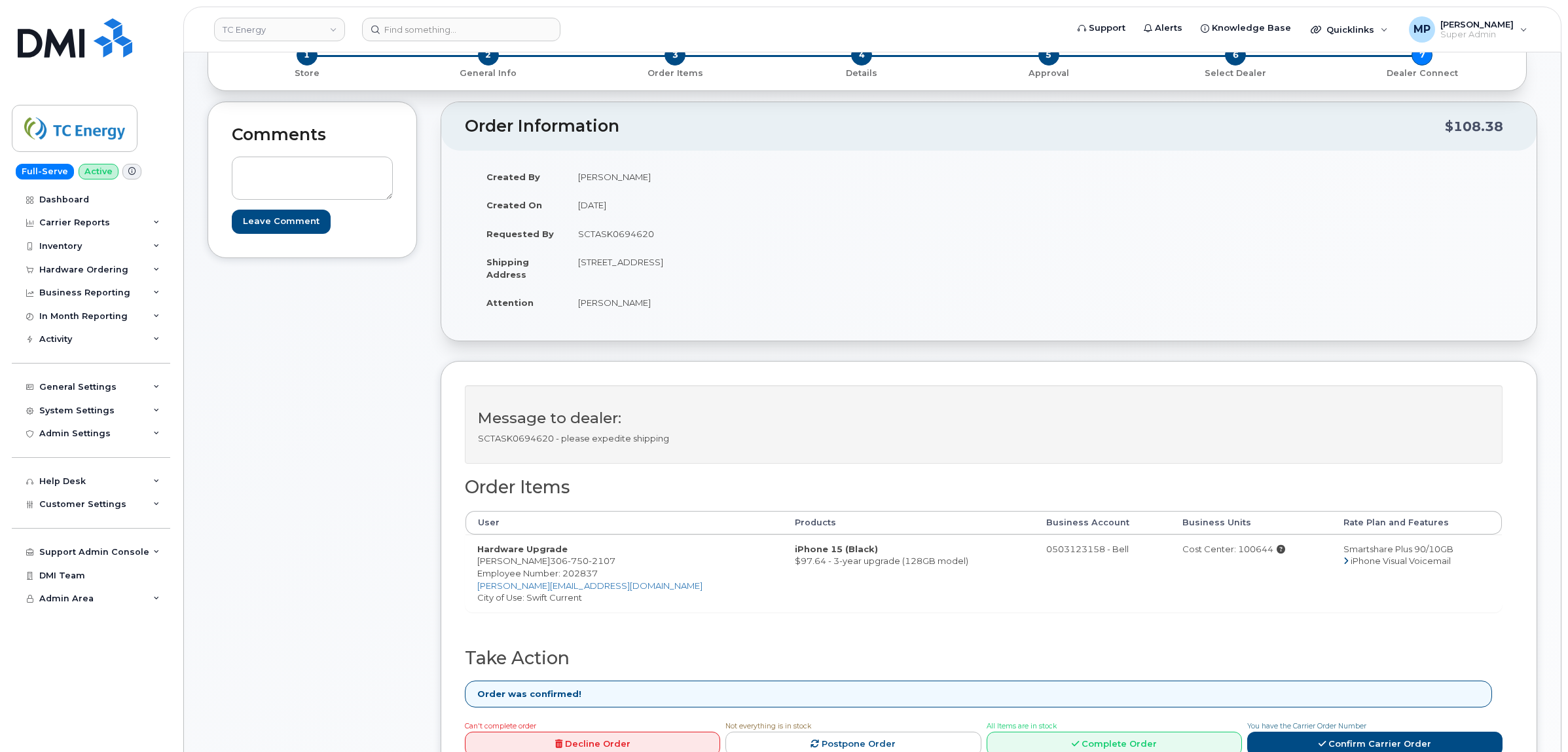
scroll to position [0, 0]
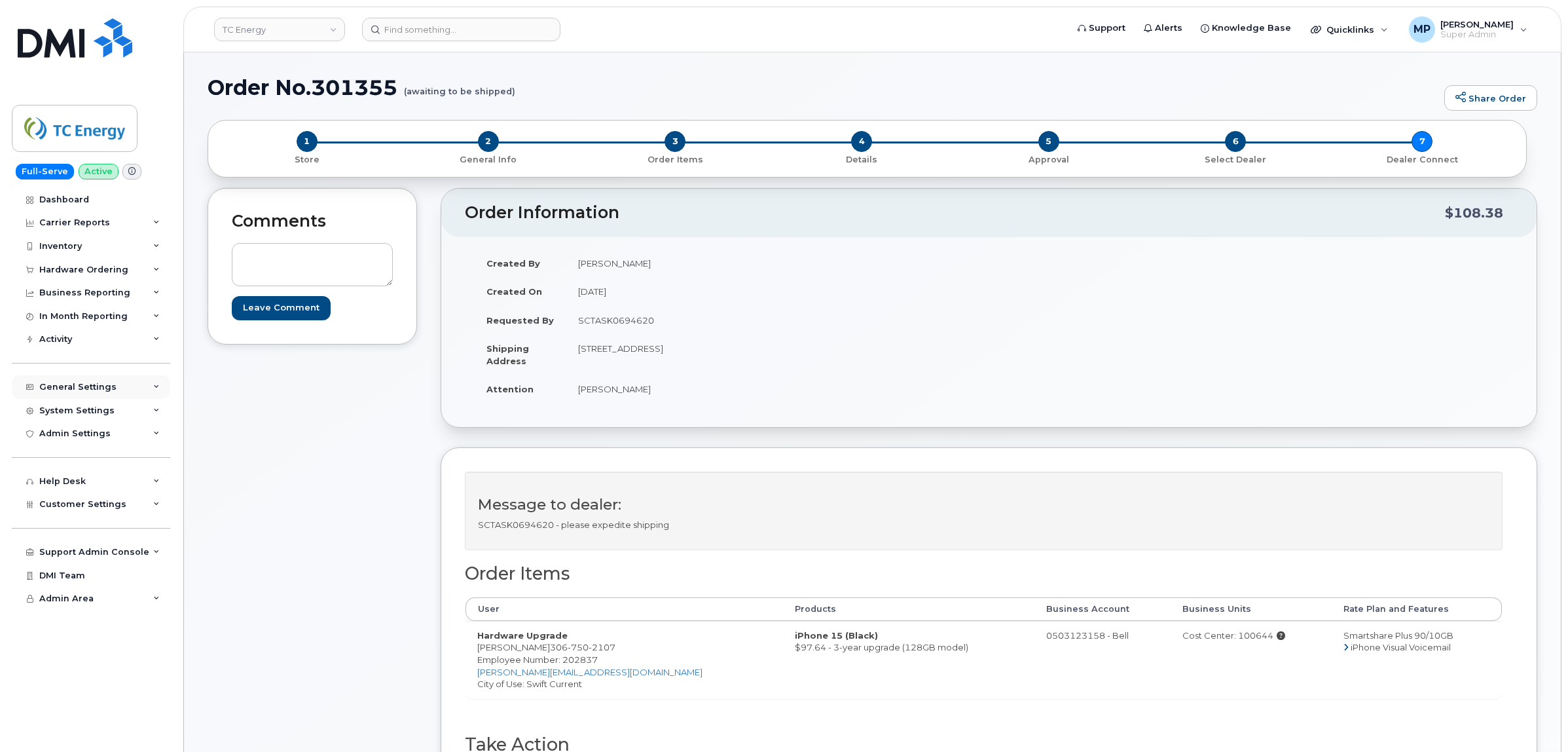
drag, startPoint x: 75, startPoint y: 410, endPoint x: 89, endPoint y: 389, distance: 25.2
click at [80, 407] on div "System Settings" at bounding box center [91, 410] width 159 height 24
click at [67, 706] on div "Help Desk" at bounding box center [62, 706] width 46 height 10
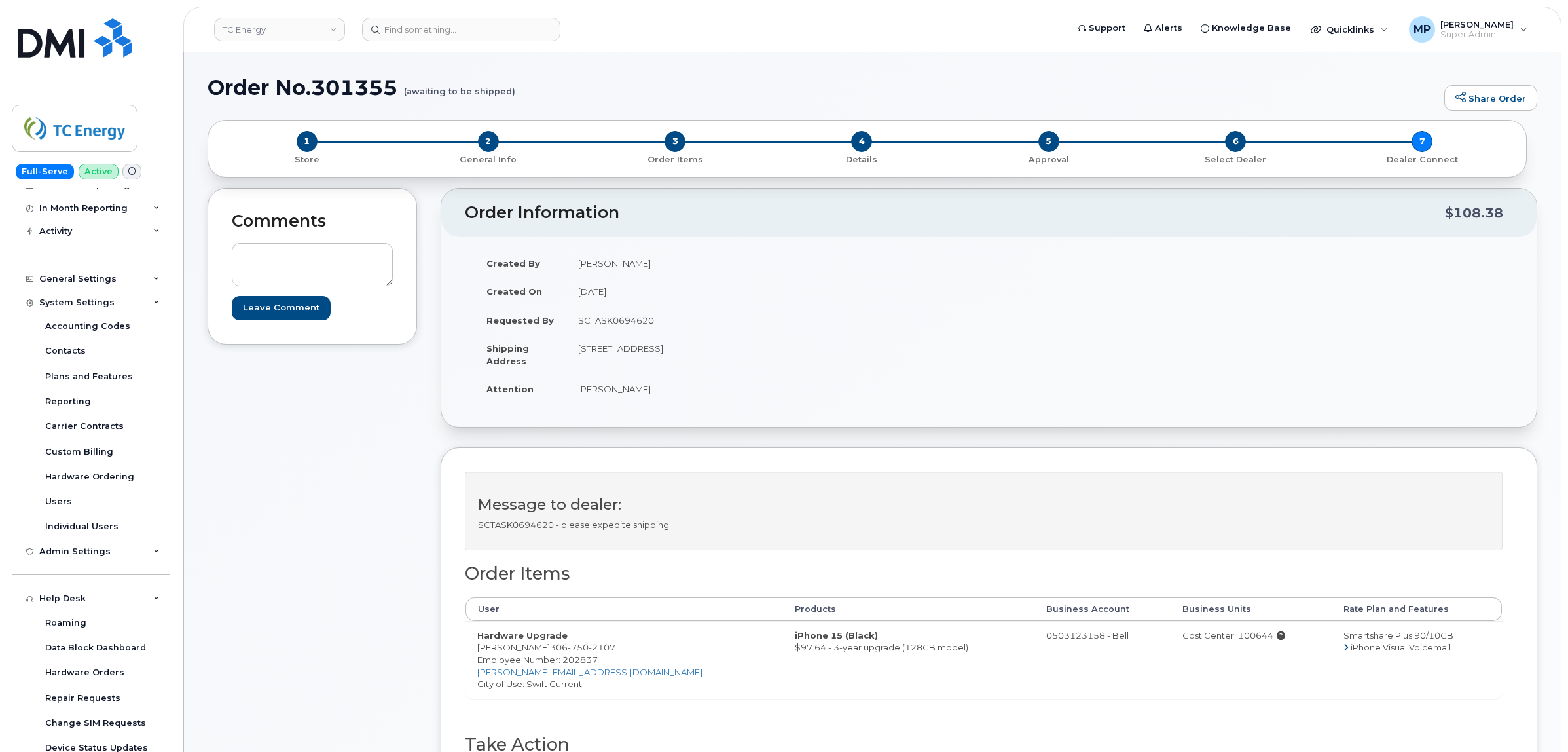
scroll to position [328, 0]
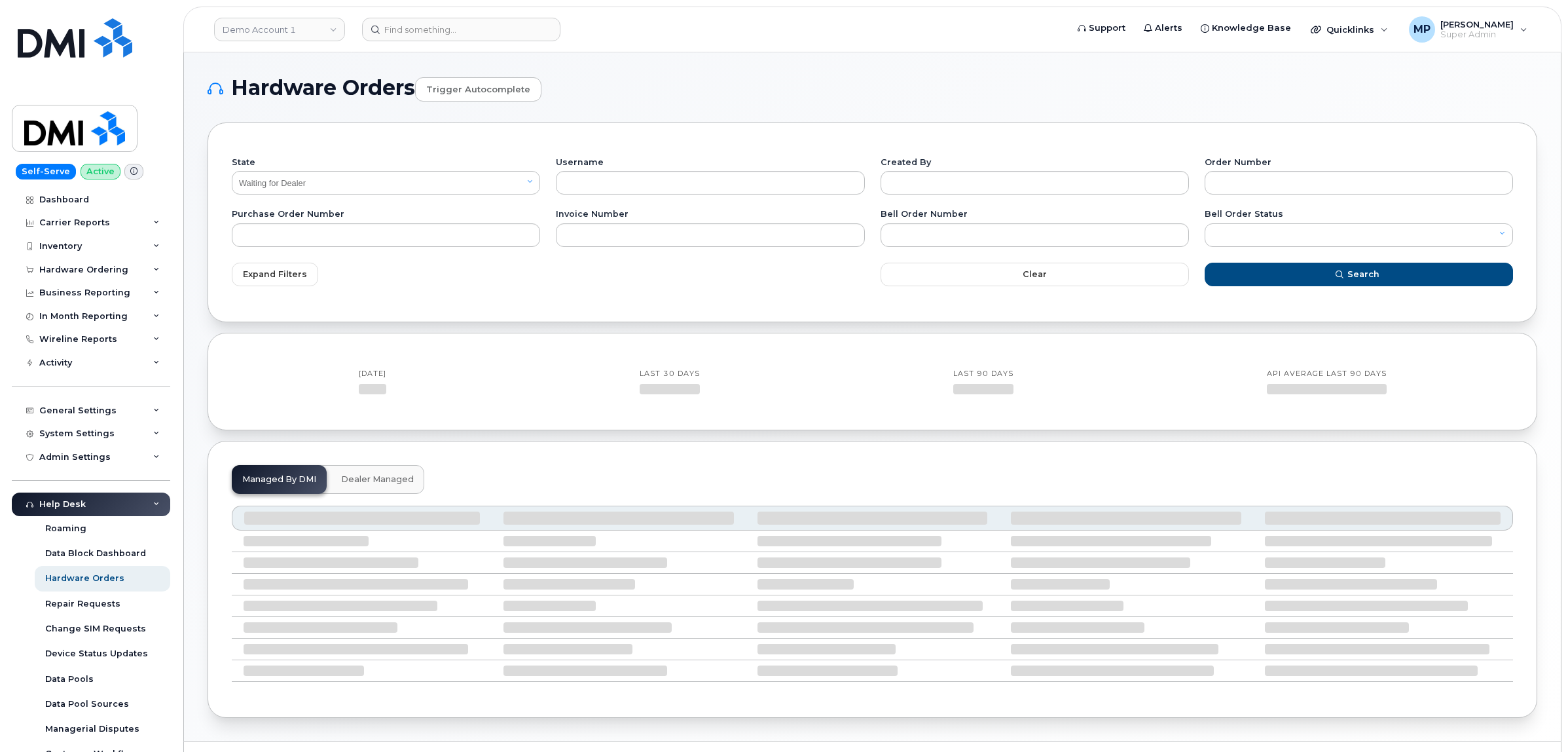
select select "Waiting for Dealer"
click at [486, 87] on link "Trigger autocomplete" at bounding box center [478, 89] width 126 height 24
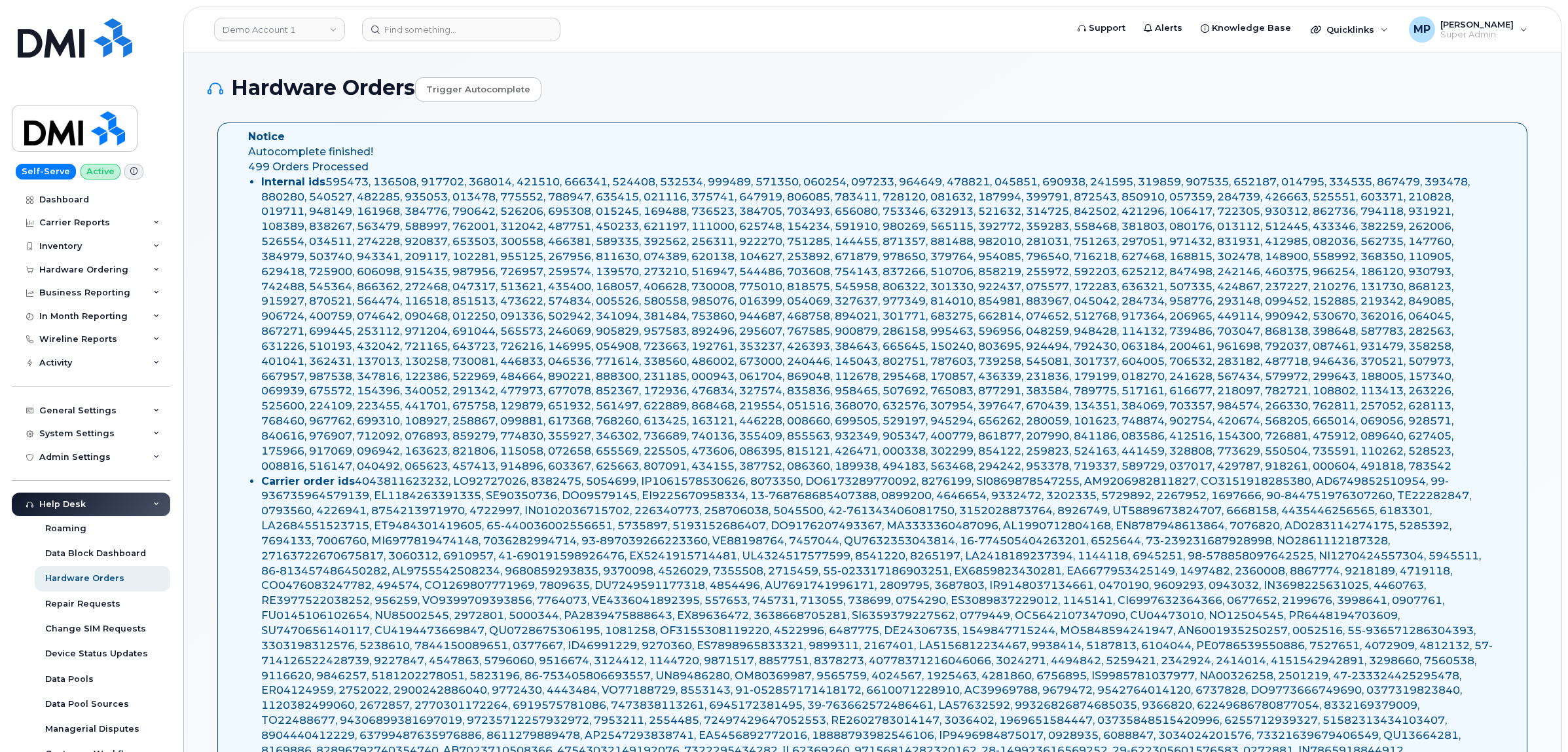
select select "Waiting for Dealer"
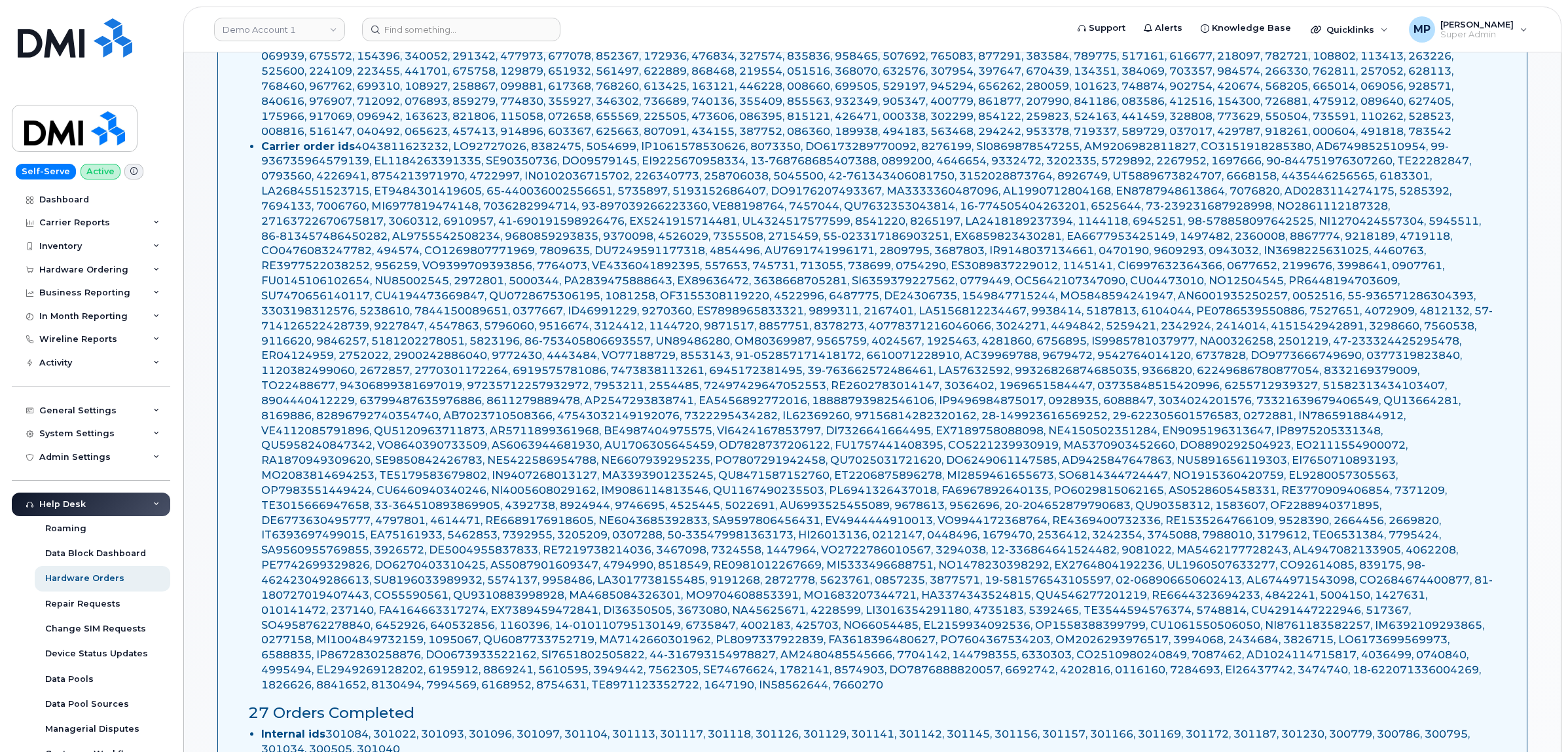
scroll to position [82, 0]
